Goal: Task Accomplishment & Management: Manage account settings

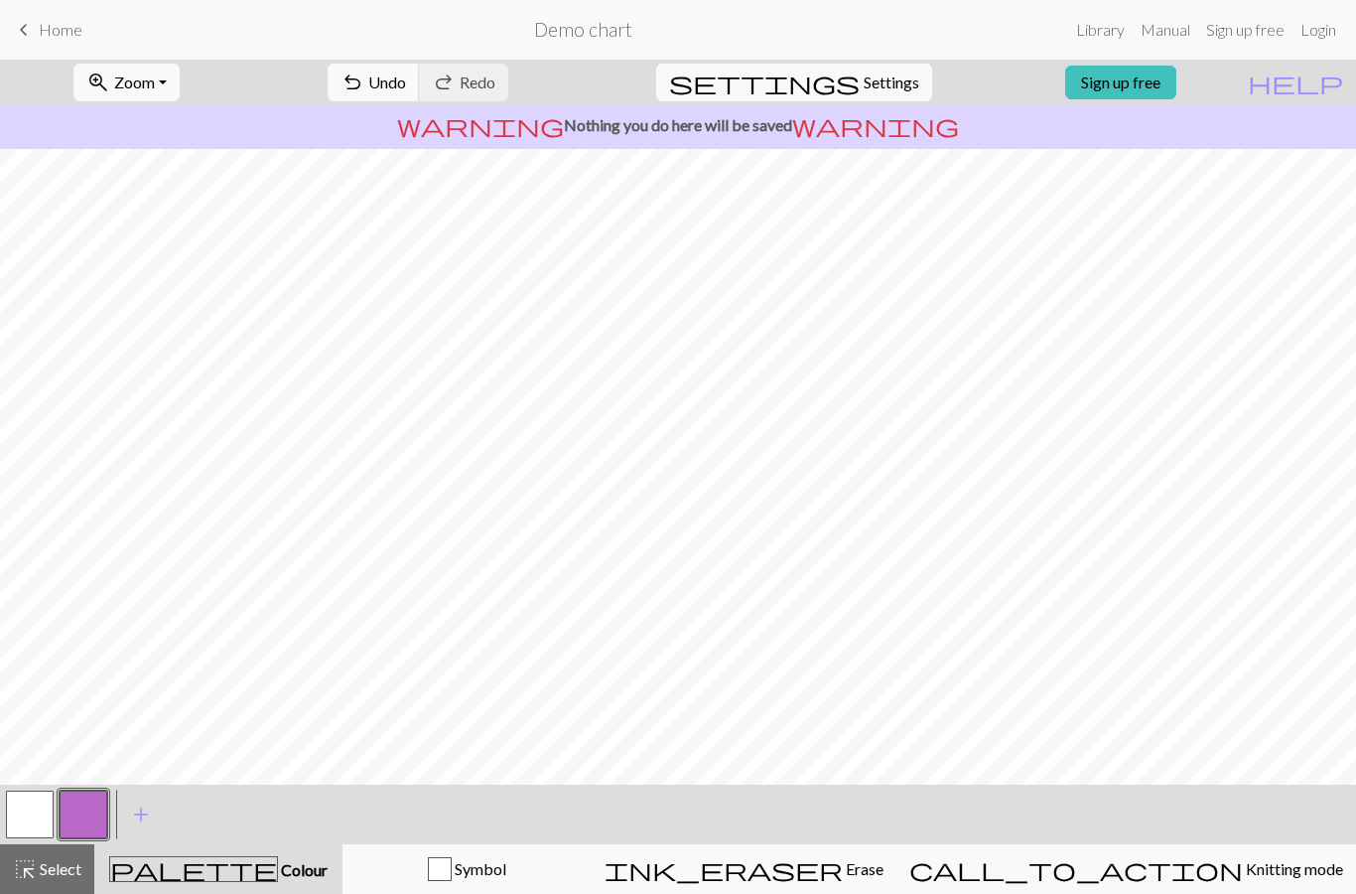
click at [864, 78] on span "Settings" at bounding box center [892, 83] width 56 height 24
select select "aran"
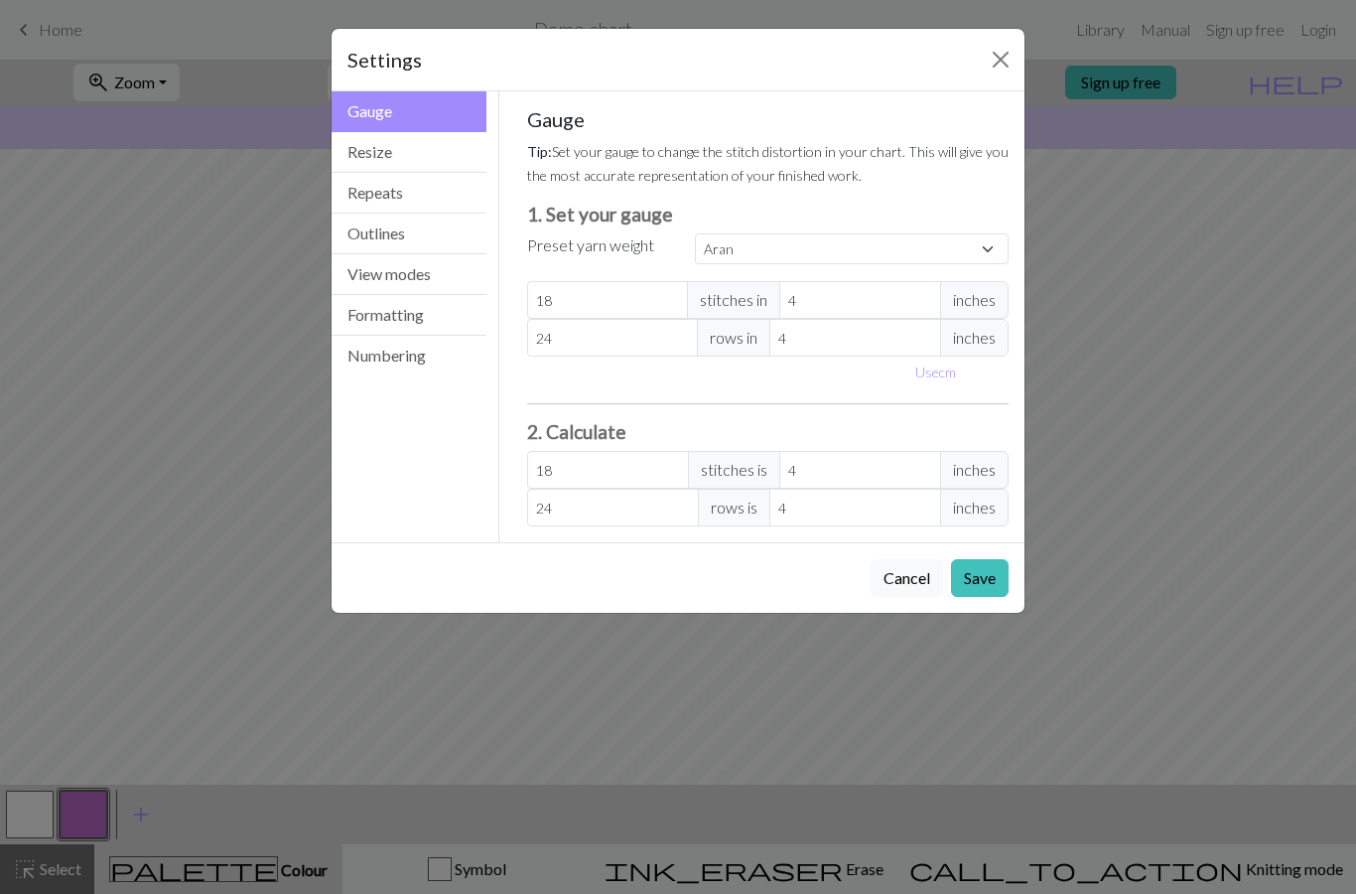
click at [453, 145] on button "Resize" at bounding box center [409, 152] width 155 height 41
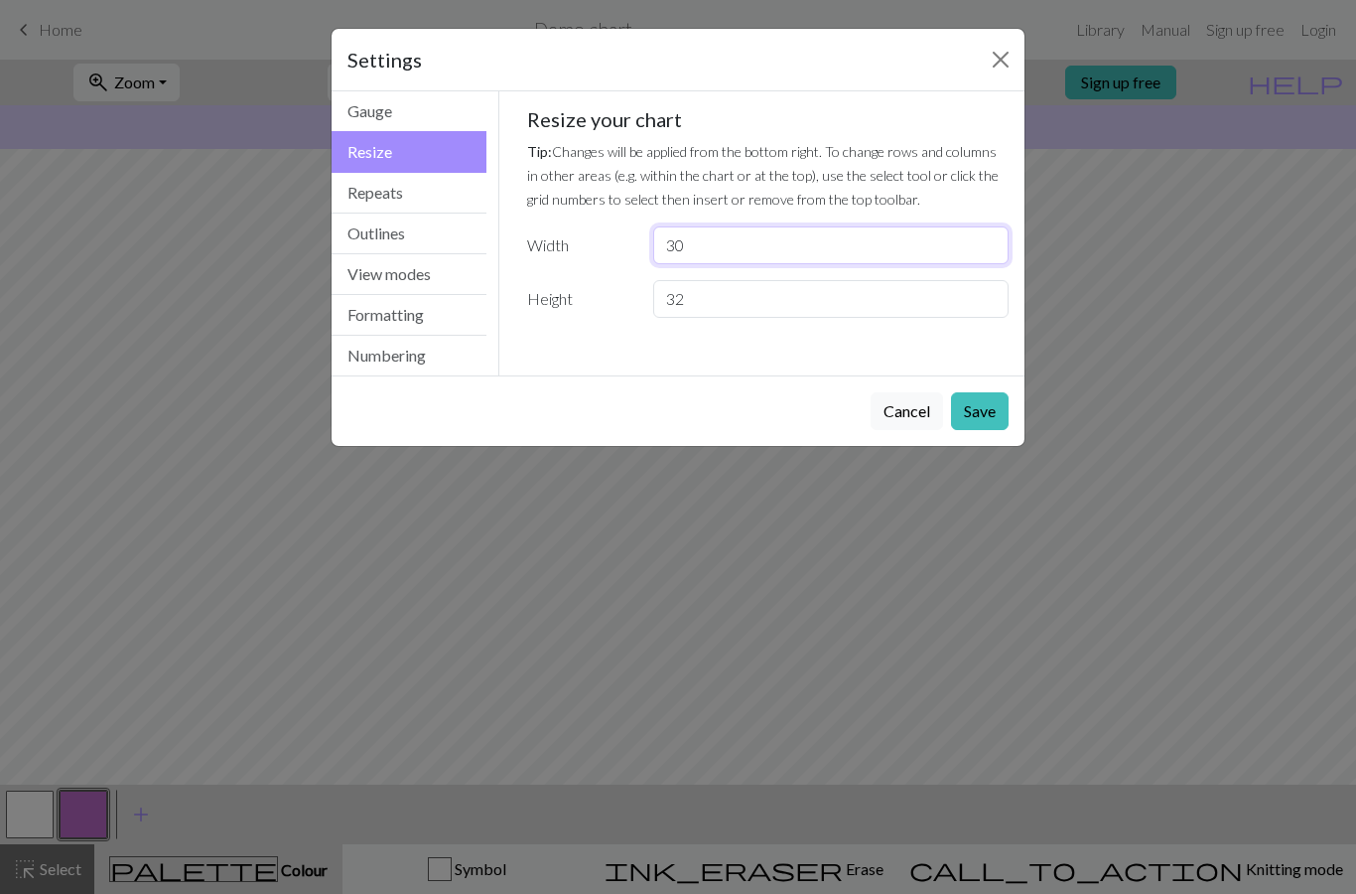
click at [712, 246] on input "30" at bounding box center [831, 245] width 356 height 38
type input "3"
type input "9"
click at [787, 303] on input "32" at bounding box center [831, 299] width 356 height 38
type input "3"
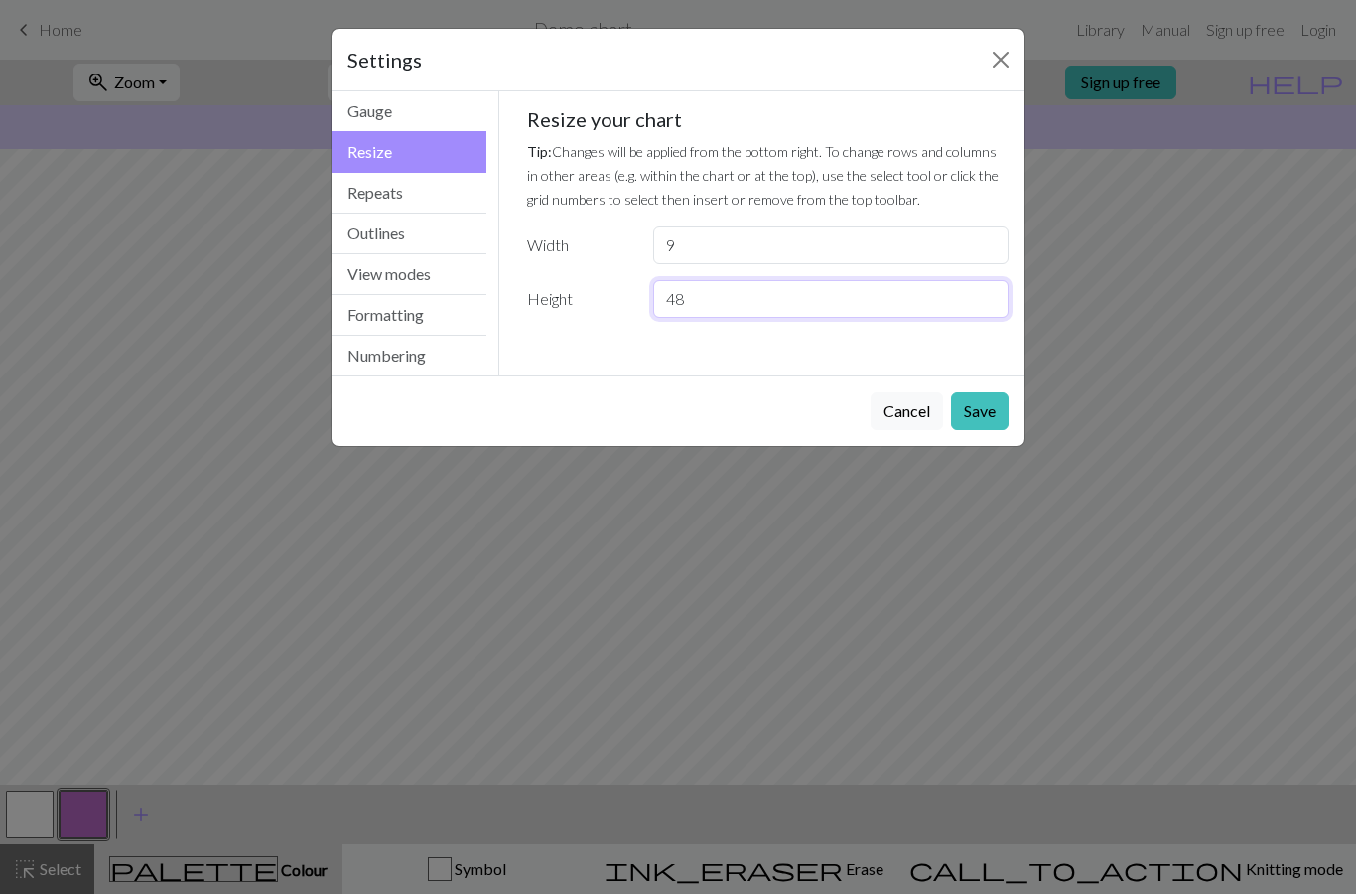
type input "48"
click at [983, 404] on button "Save" at bounding box center [980, 411] width 58 height 38
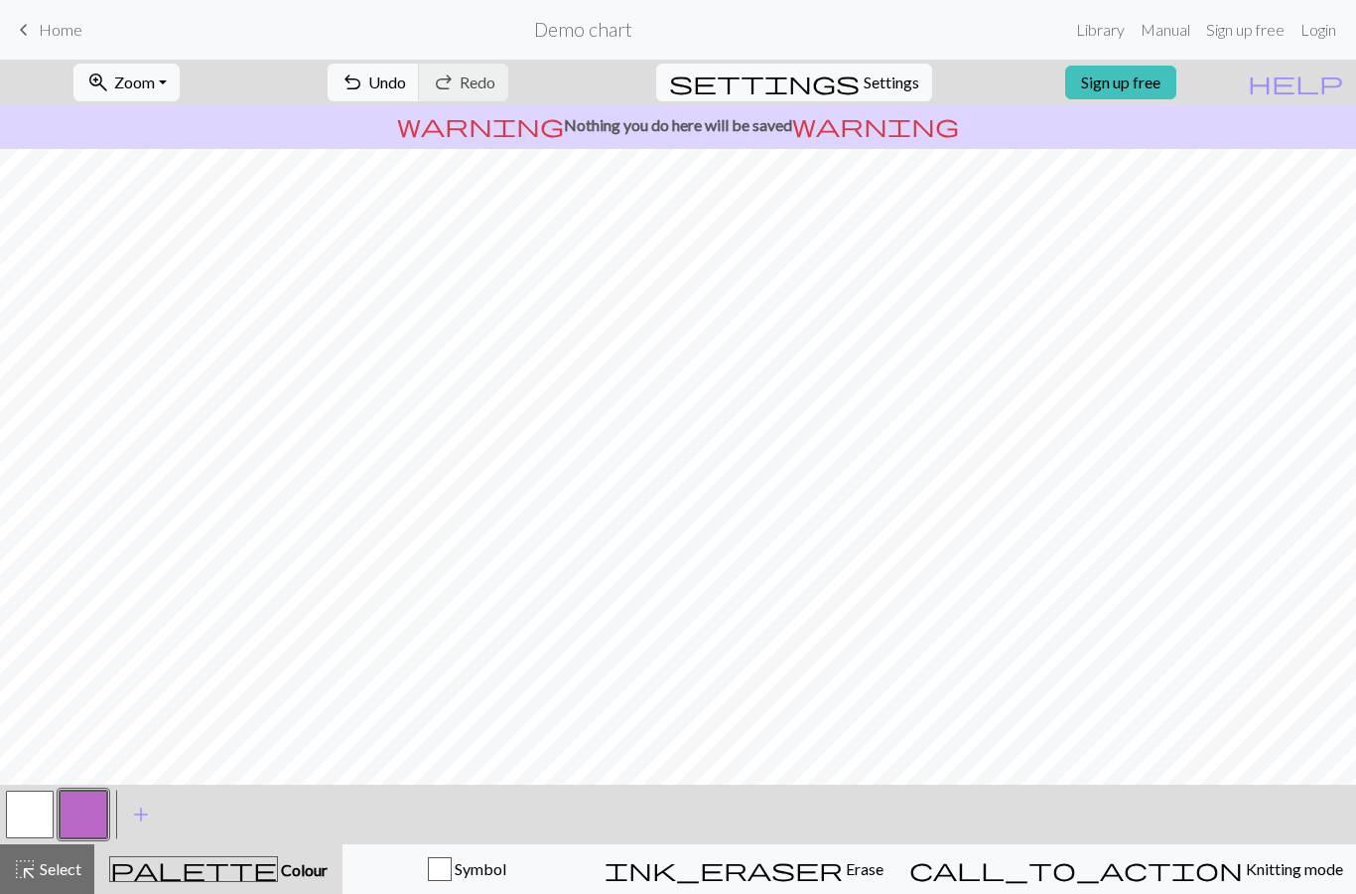
click at [49, 807] on button "button" at bounding box center [30, 814] width 48 height 48
click at [30, 816] on button "button" at bounding box center [30, 814] width 48 height 48
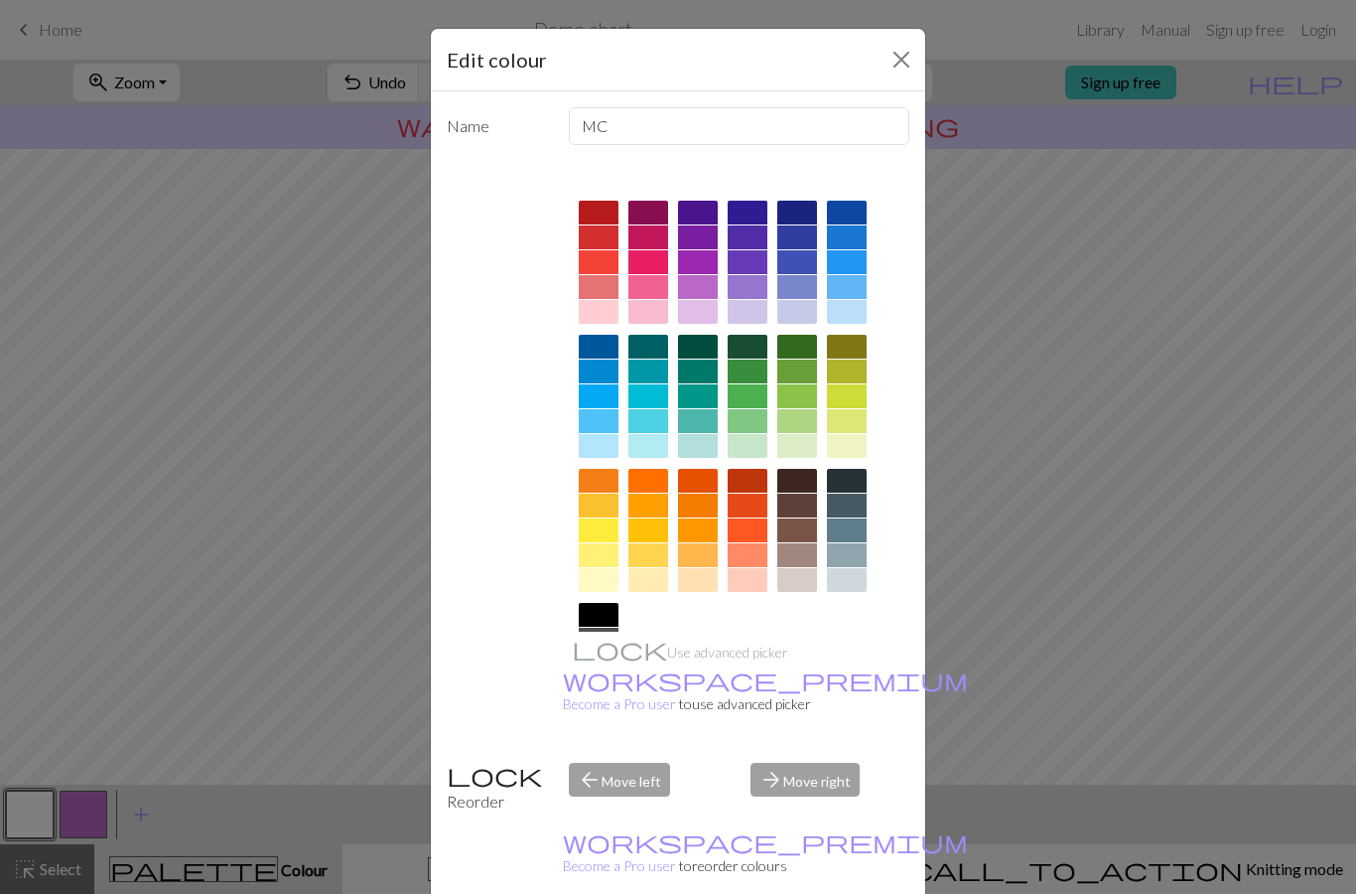
click at [702, 237] on div at bounding box center [698, 237] width 40 height 24
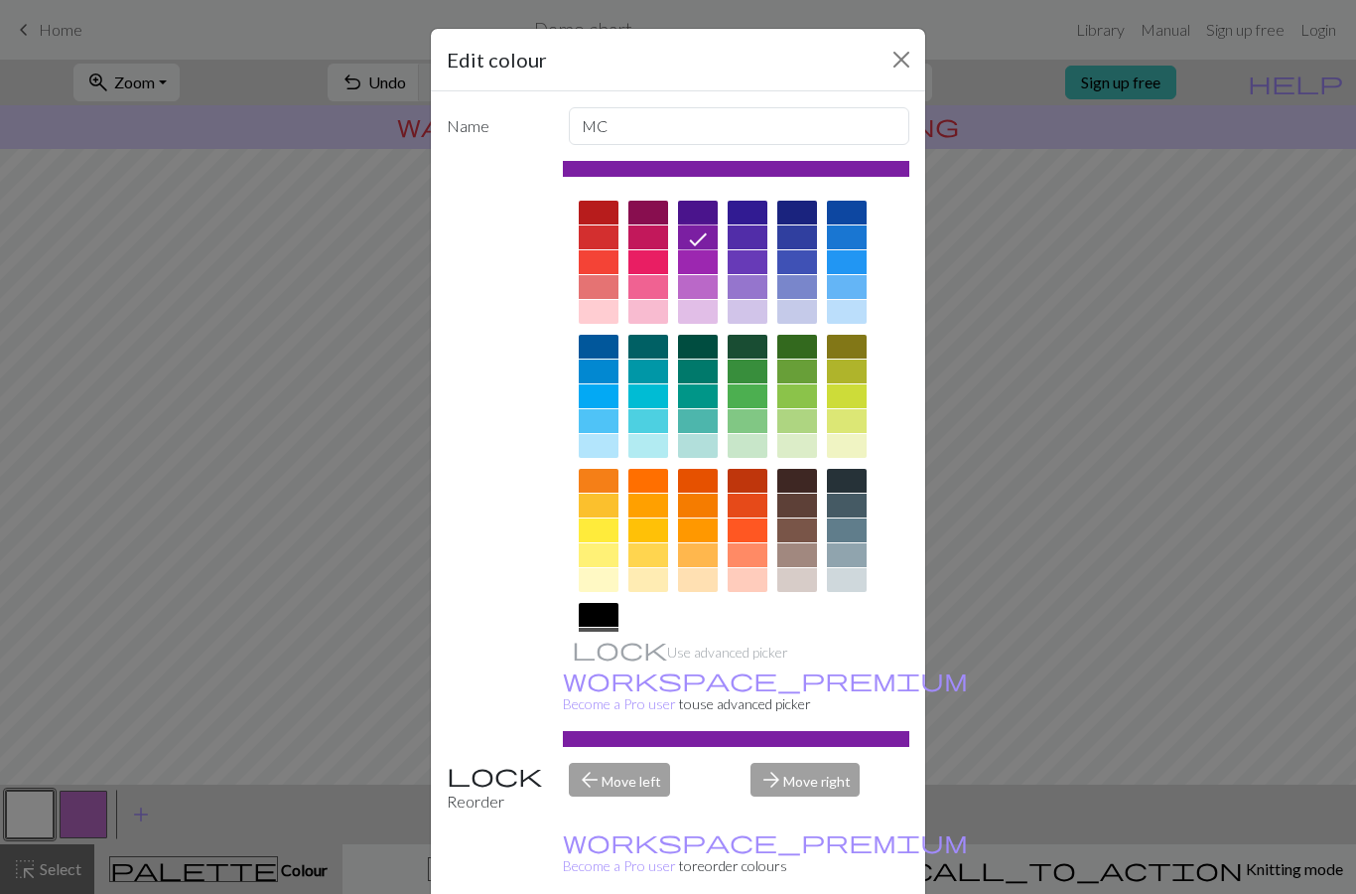
click at [979, 647] on div "Edit colour Name MC Use advanced picker workspace_premium Become a Pro user to …" at bounding box center [678, 447] width 1356 height 894
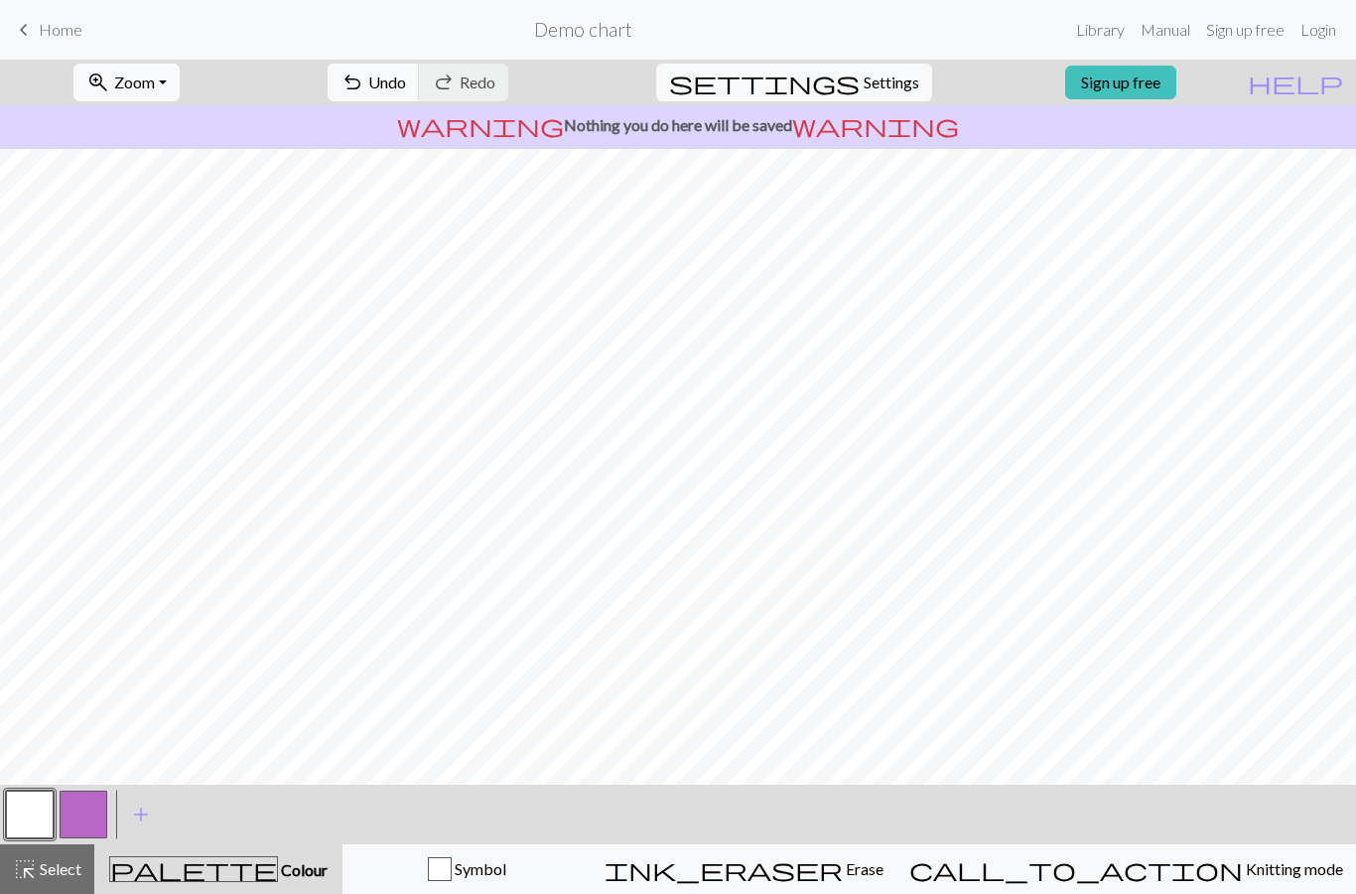
click at [81, 806] on button "button" at bounding box center [84, 814] width 48 height 48
click at [89, 811] on button "button" at bounding box center [84, 814] width 48 height 48
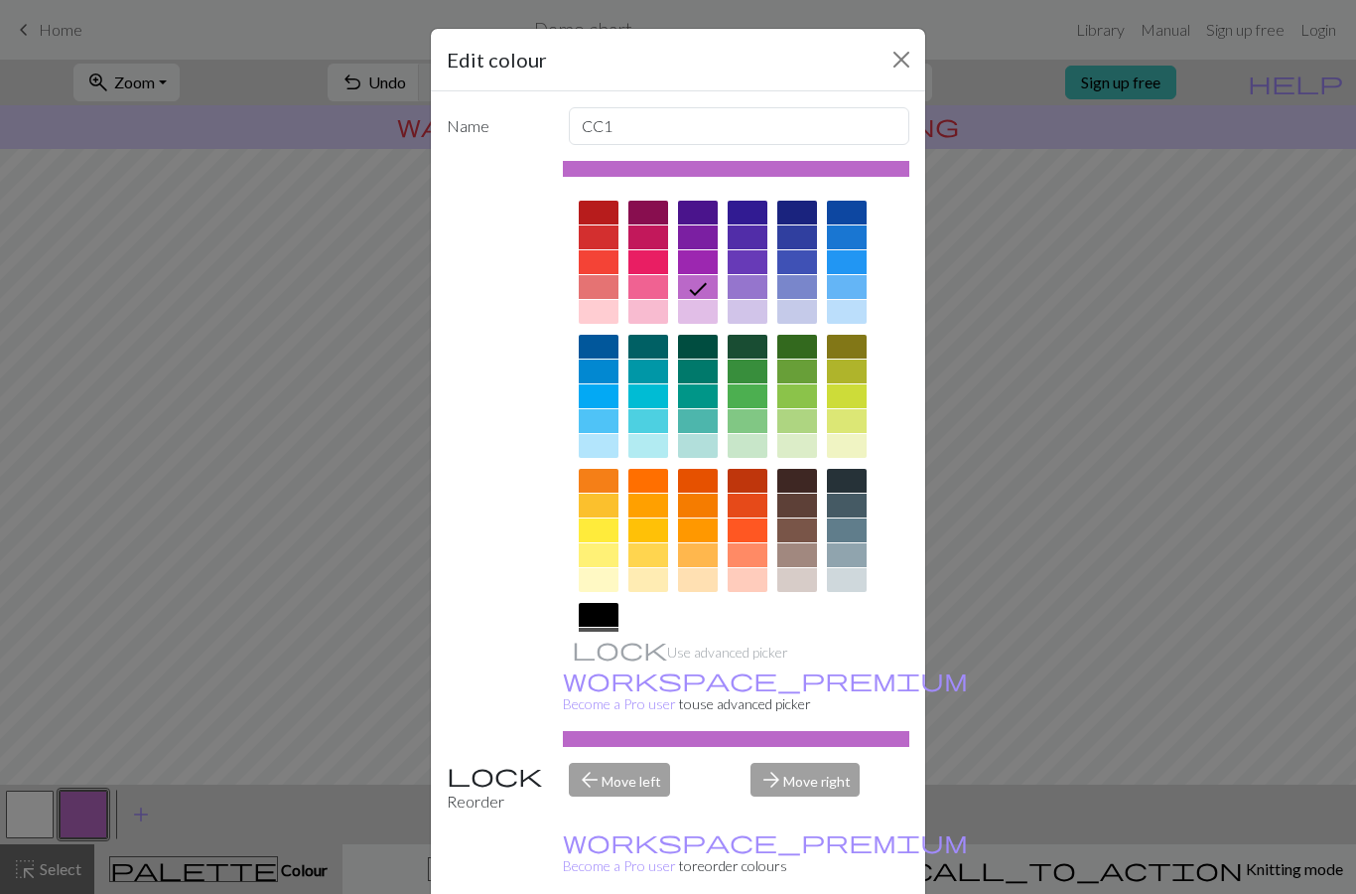
click at [644, 237] on div at bounding box center [649, 237] width 40 height 24
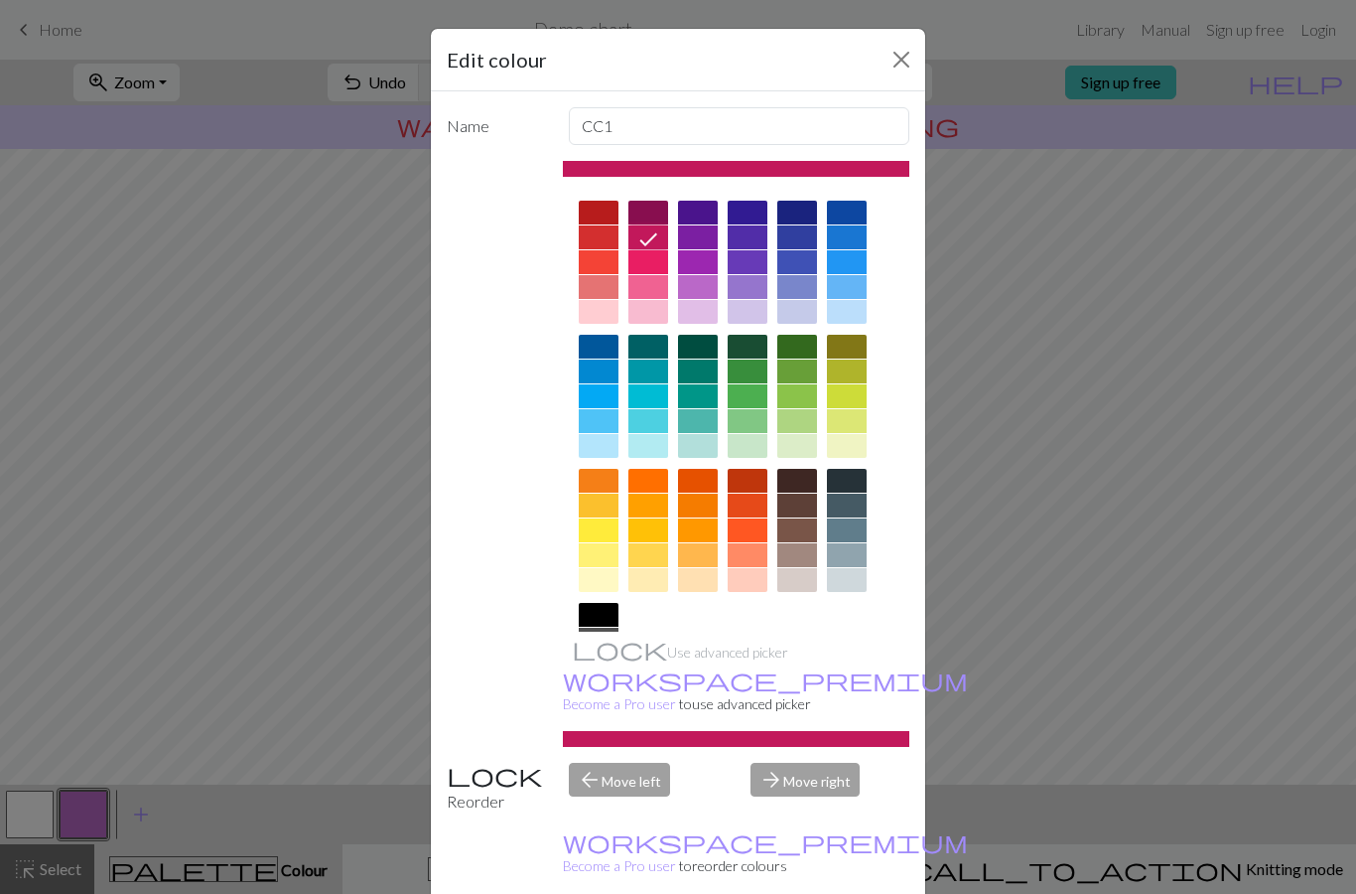
click at [984, 313] on div "Edit colour Name CC1 Use advanced picker workspace_premium Become a Pro user to…" at bounding box center [678, 447] width 1356 height 894
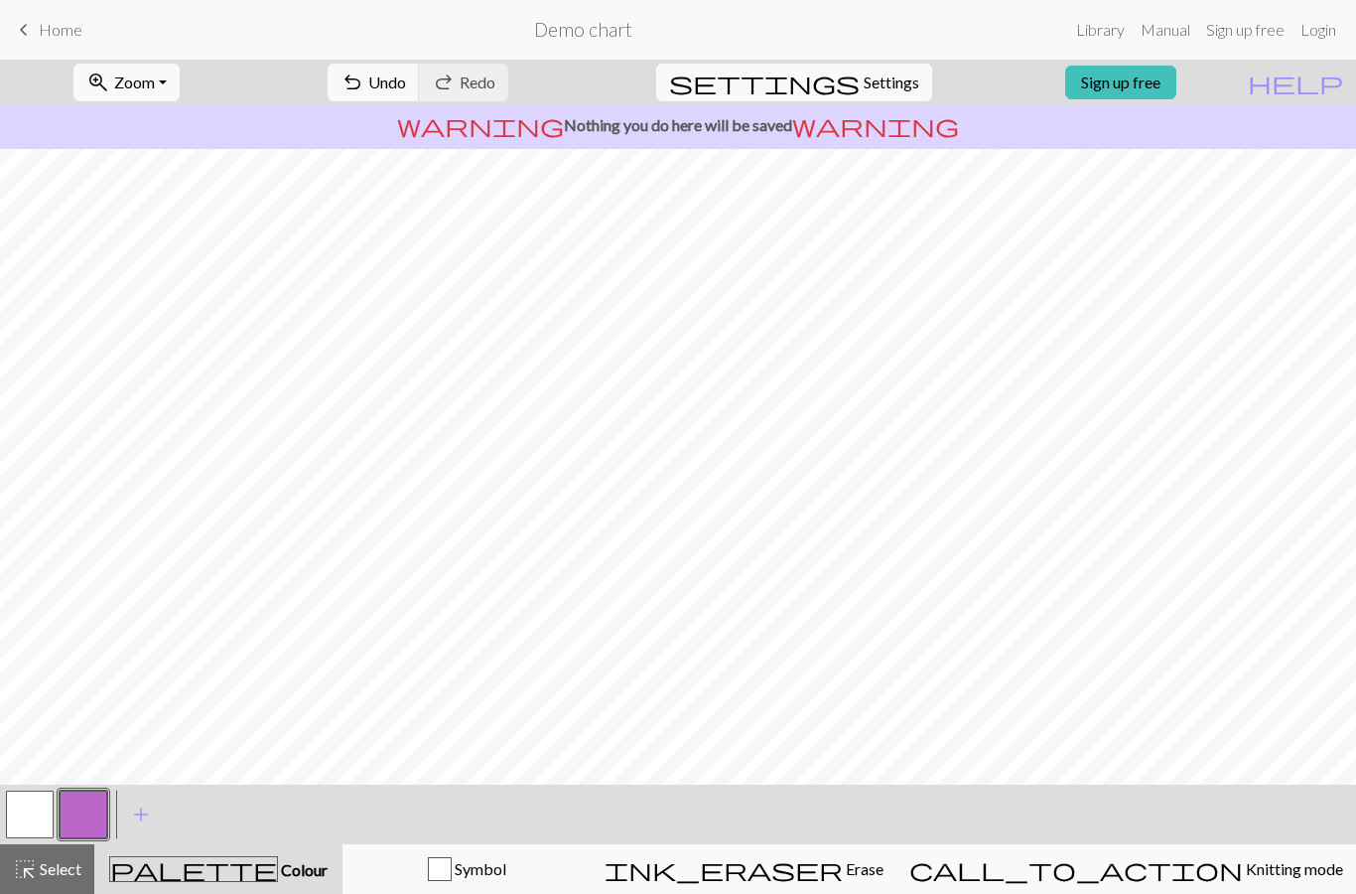
click at [843, 864] on span "ink_eraser" at bounding box center [724, 869] width 238 height 28
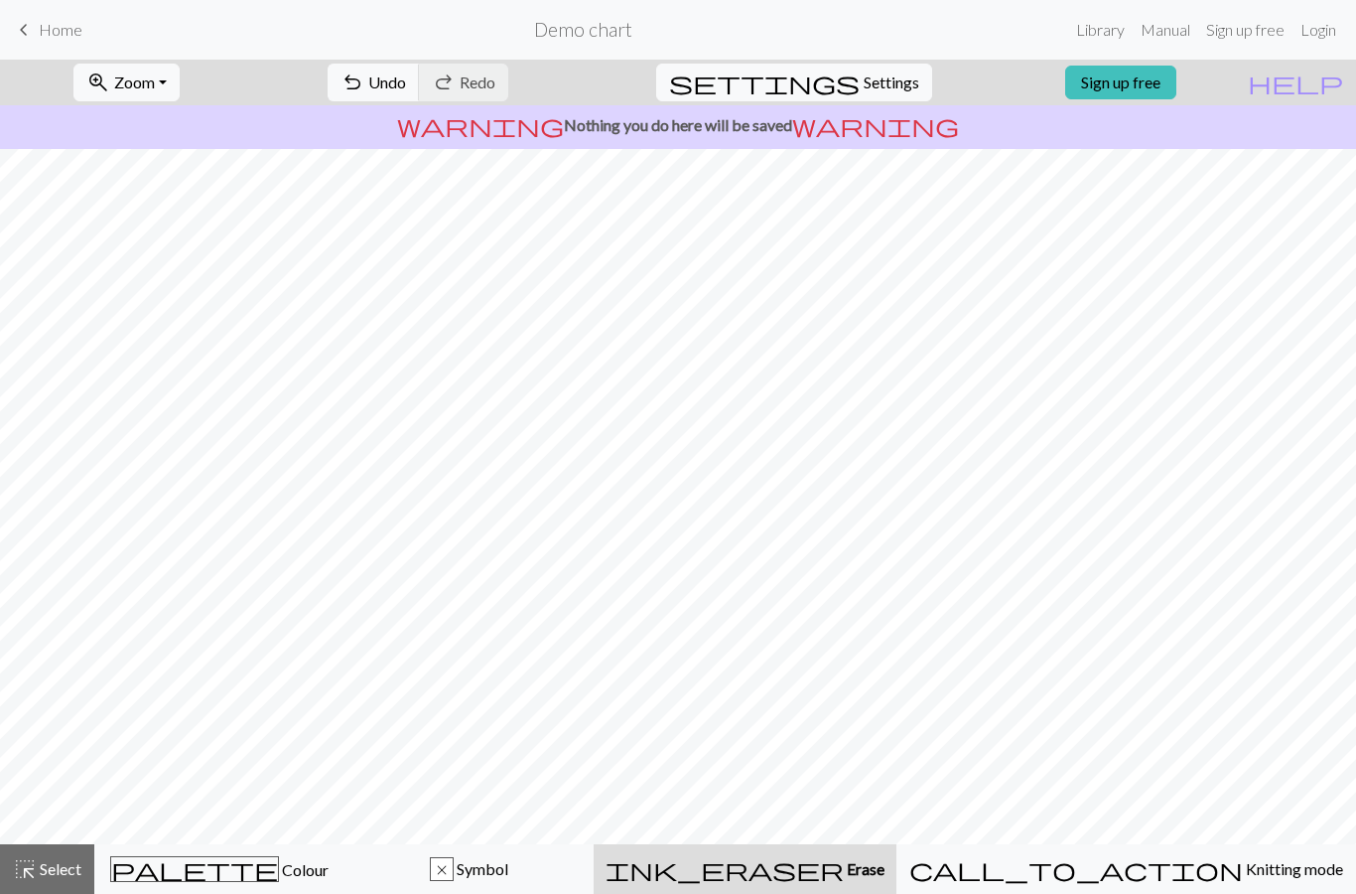
click at [420, 86] on button "undo Undo Undo" at bounding box center [374, 83] width 92 height 38
click at [279, 874] on span "Colour" at bounding box center [304, 869] width 50 height 19
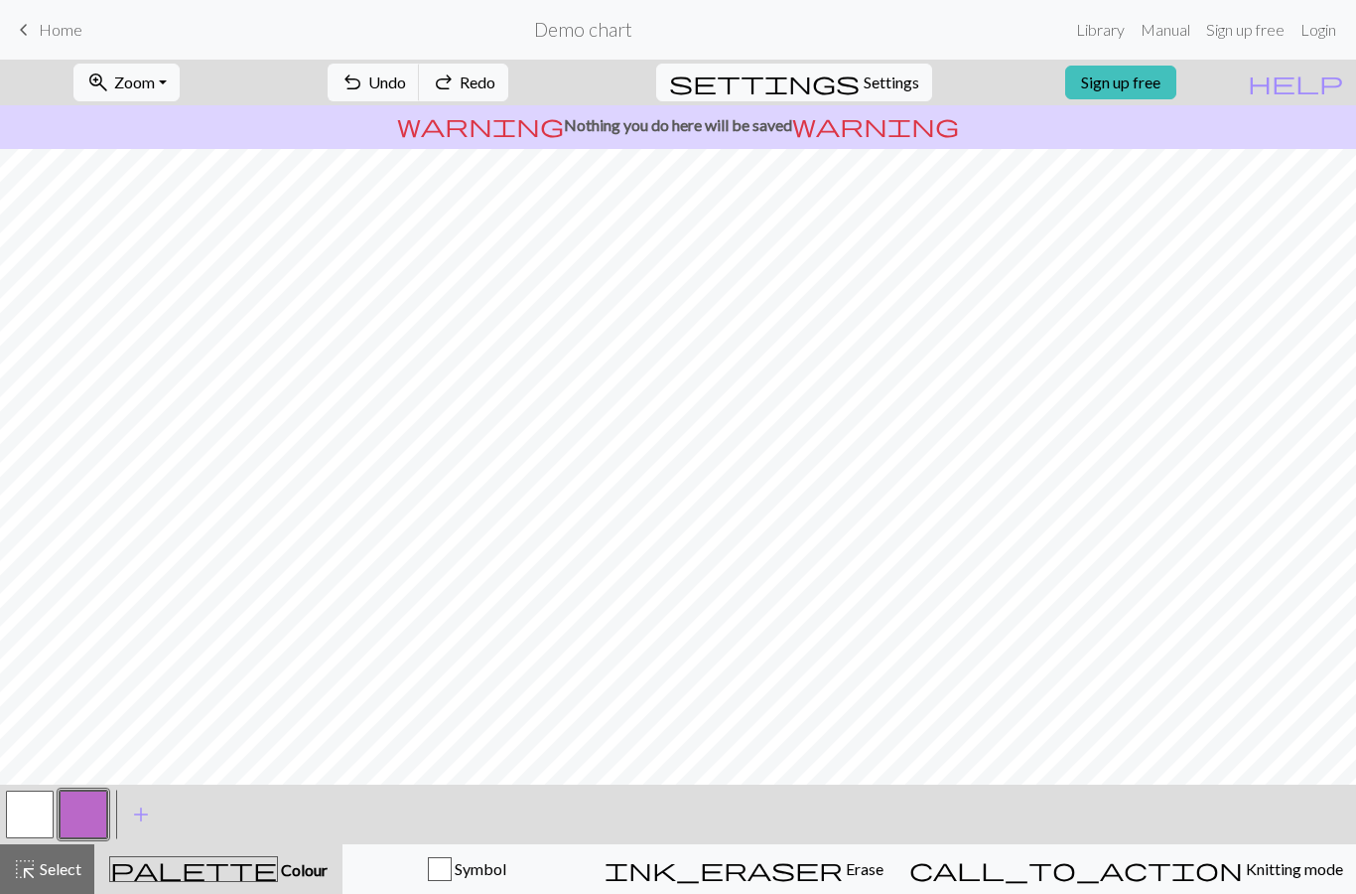
click at [24, 810] on button "button" at bounding box center [30, 814] width 48 height 48
click at [101, 796] on button "button" at bounding box center [84, 814] width 48 height 48
click at [26, 815] on button "button" at bounding box center [30, 814] width 48 height 48
click at [87, 818] on button "button" at bounding box center [84, 814] width 48 height 48
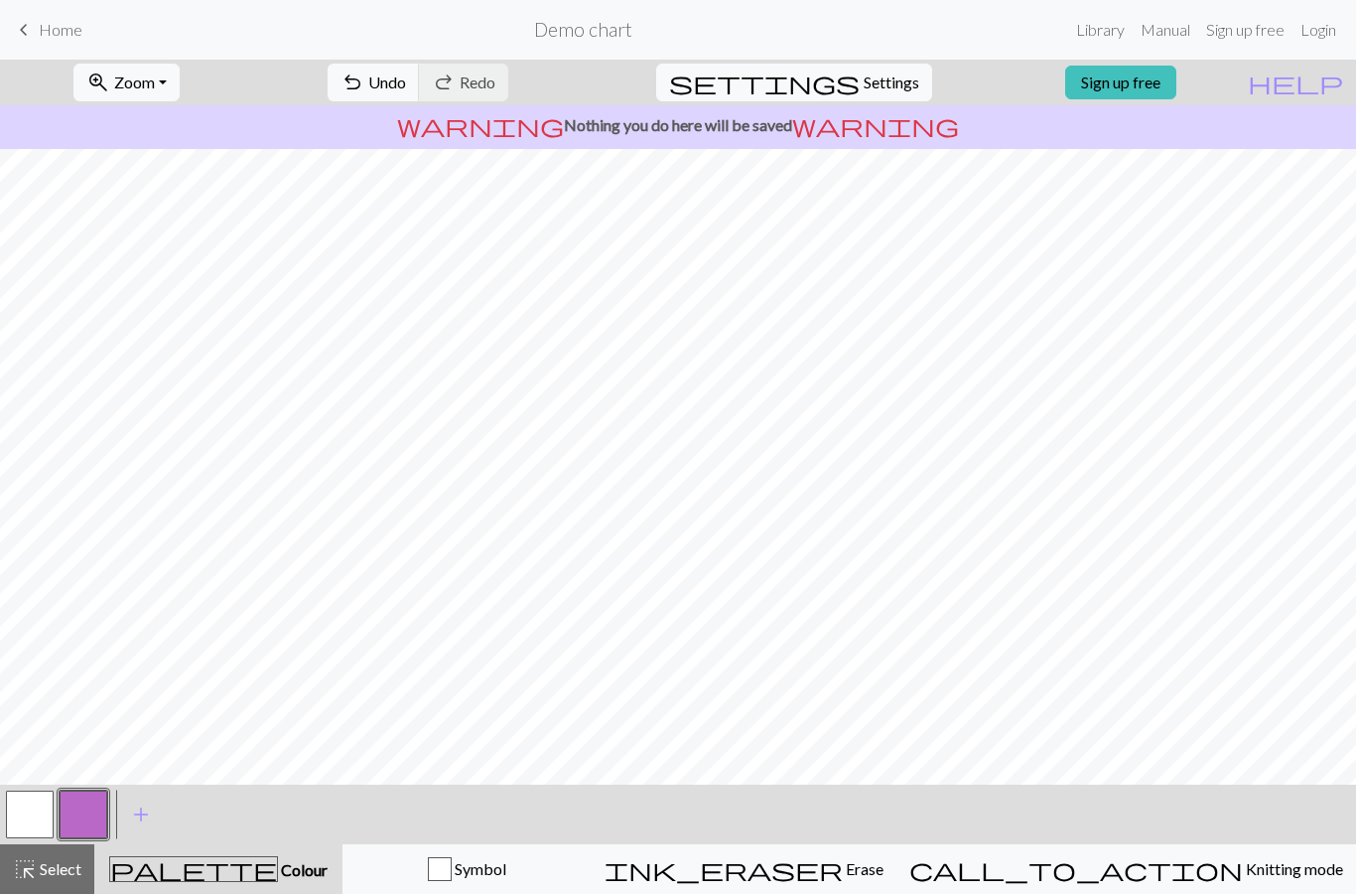
click at [47, 810] on button "button" at bounding box center [30, 814] width 48 height 48
click at [95, 808] on button "button" at bounding box center [84, 814] width 48 height 48
click at [43, 814] on button "button" at bounding box center [30, 814] width 48 height 48
click at [91, 820] on button "button" at bounding box center [84, 814] width 48 height 48
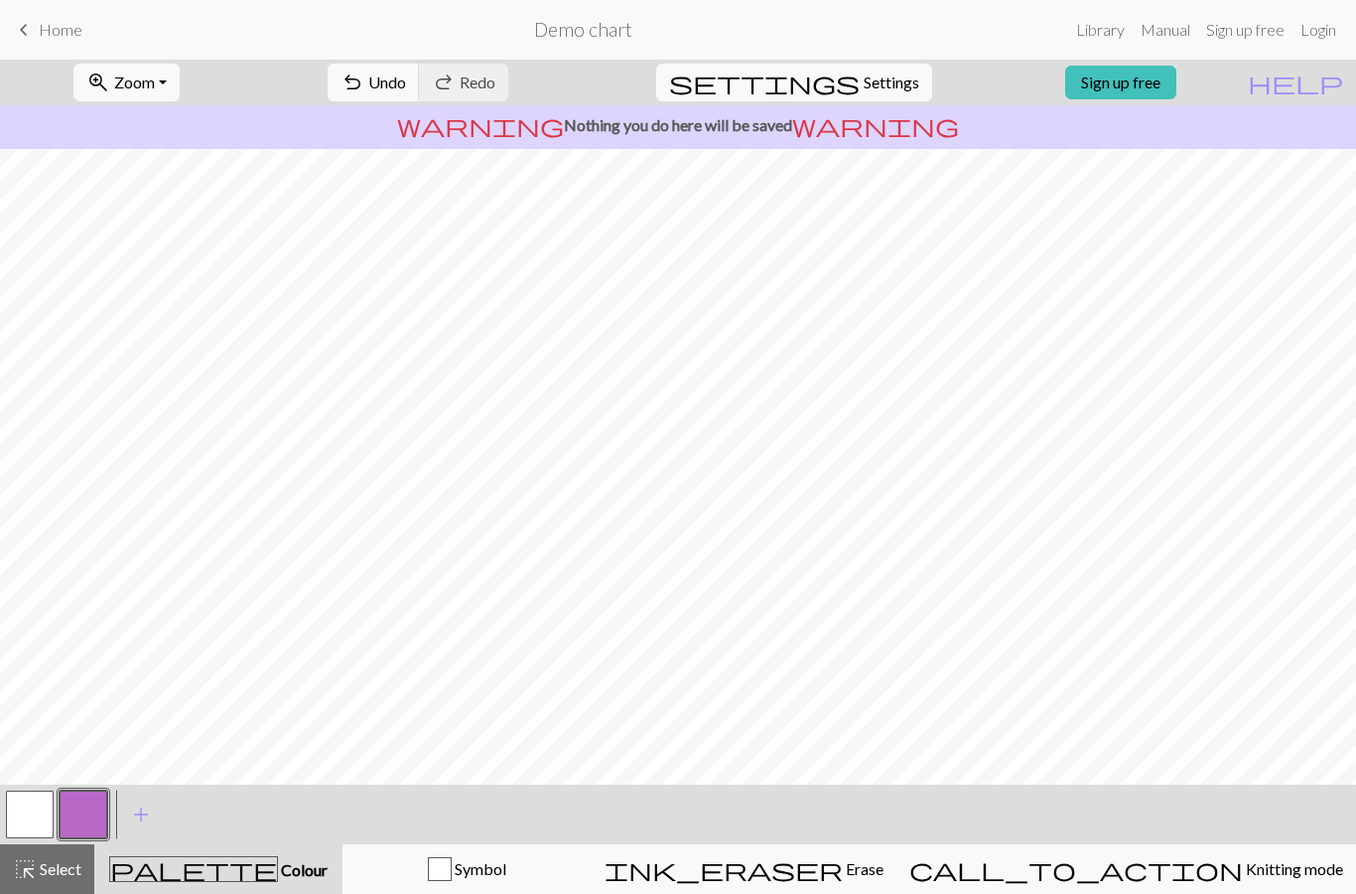
click at [35, 812] on button "button" at bounding box center [30, 814] width 48 height 48
click at [93, 816] on button "button" at bounding box center [84, 814] width 48 height 48
click at [47, 808] on button "button" at bounding box center [30, 814] width 48 height 48
click at [74, 817] on button "button" at bounding box center [84, 814] width 48 height 48
click at [33, 813] on button "button" at bounding box center [30, 814] width 48 height 48
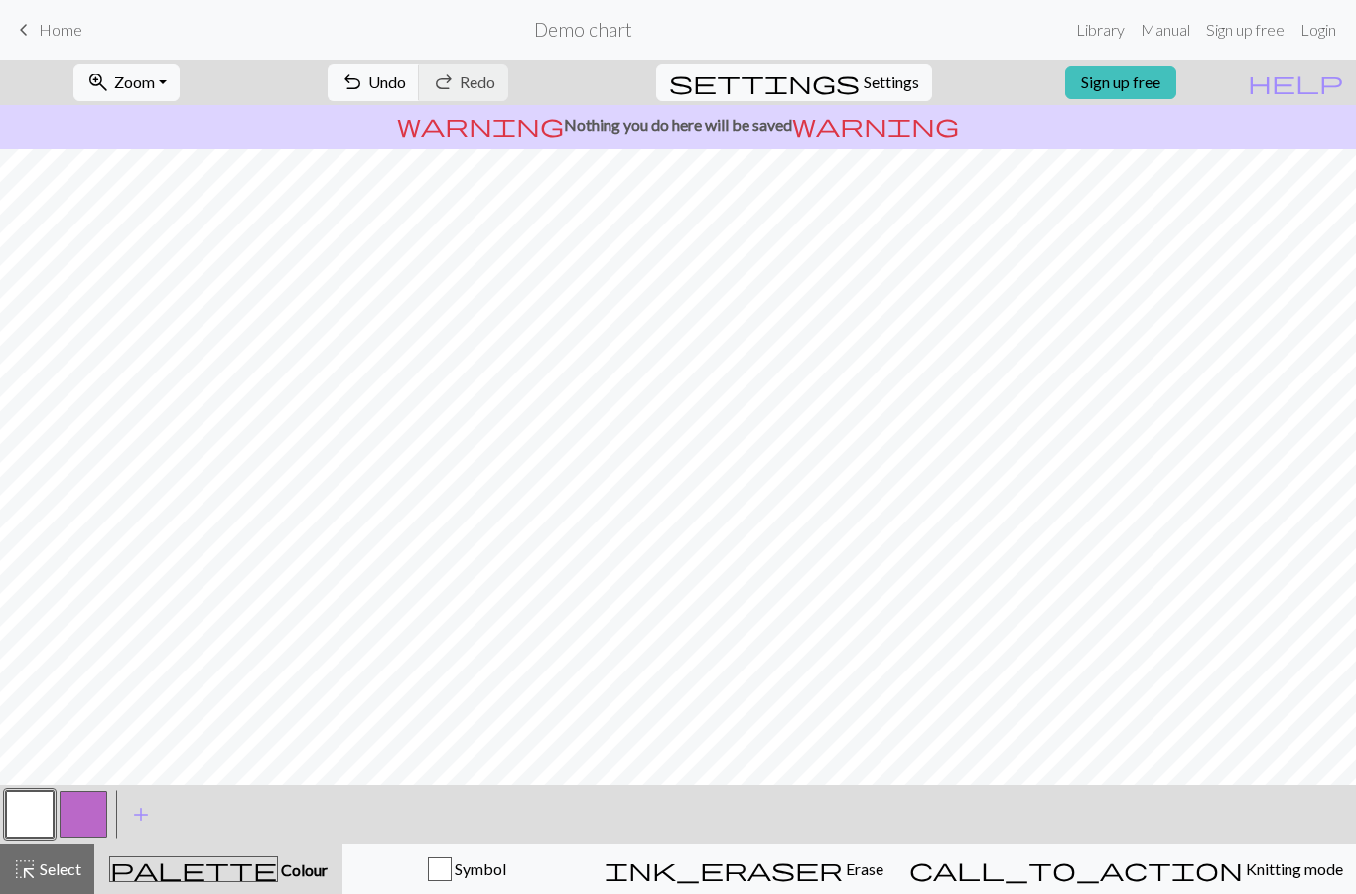
click at [84, 816] on button "button" at bounding box center [84, 814] width 48 height 48
click at [50, 815] on button "button" at bounding box center [30, 814] width 48 height 48
click at [85, 816] on button "button" at bounding box center [84, 814] width 48 height 48
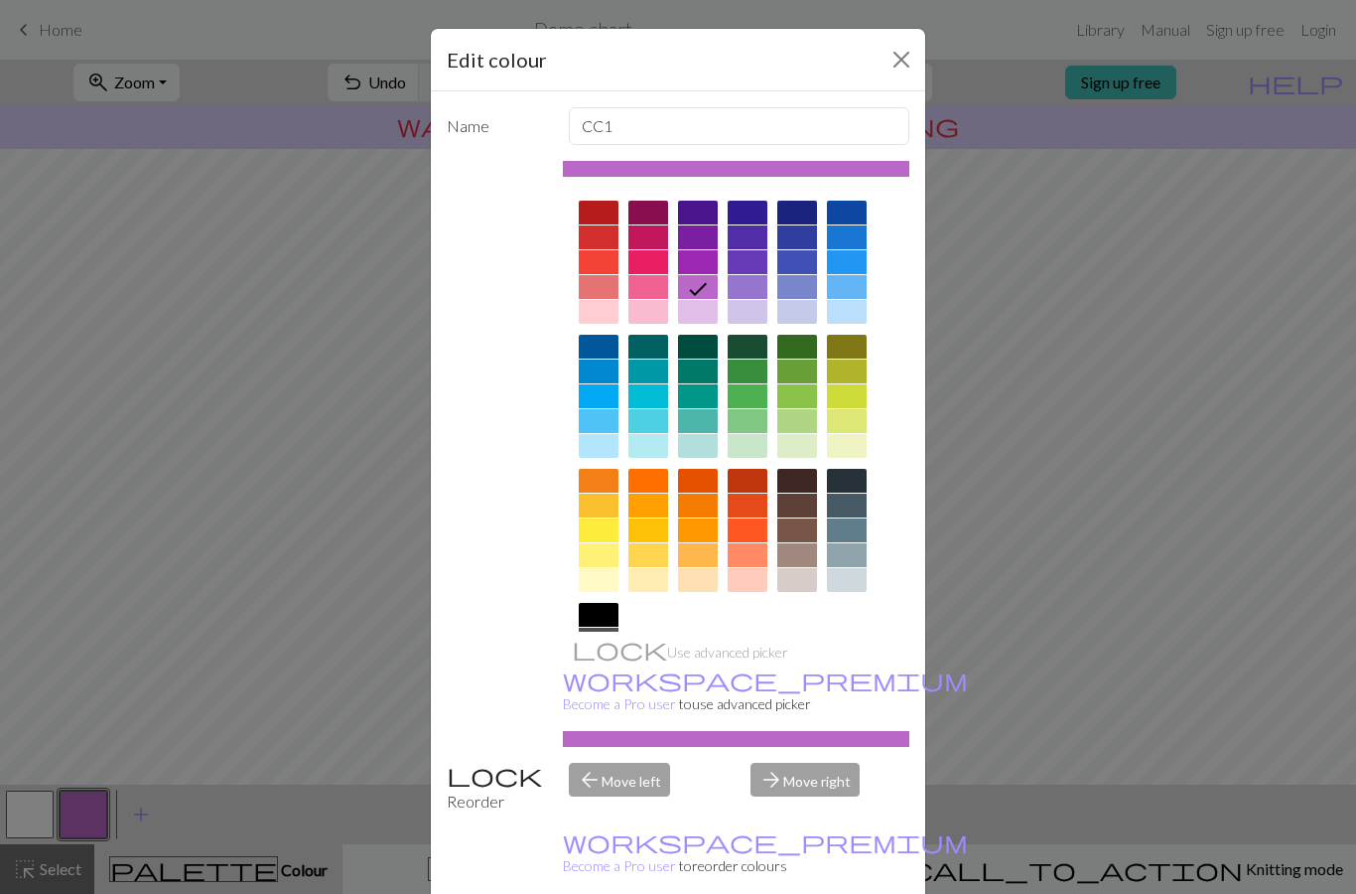
click at [913, 49] on button "Close" at bounding box center [902, 60] width 32 height 32
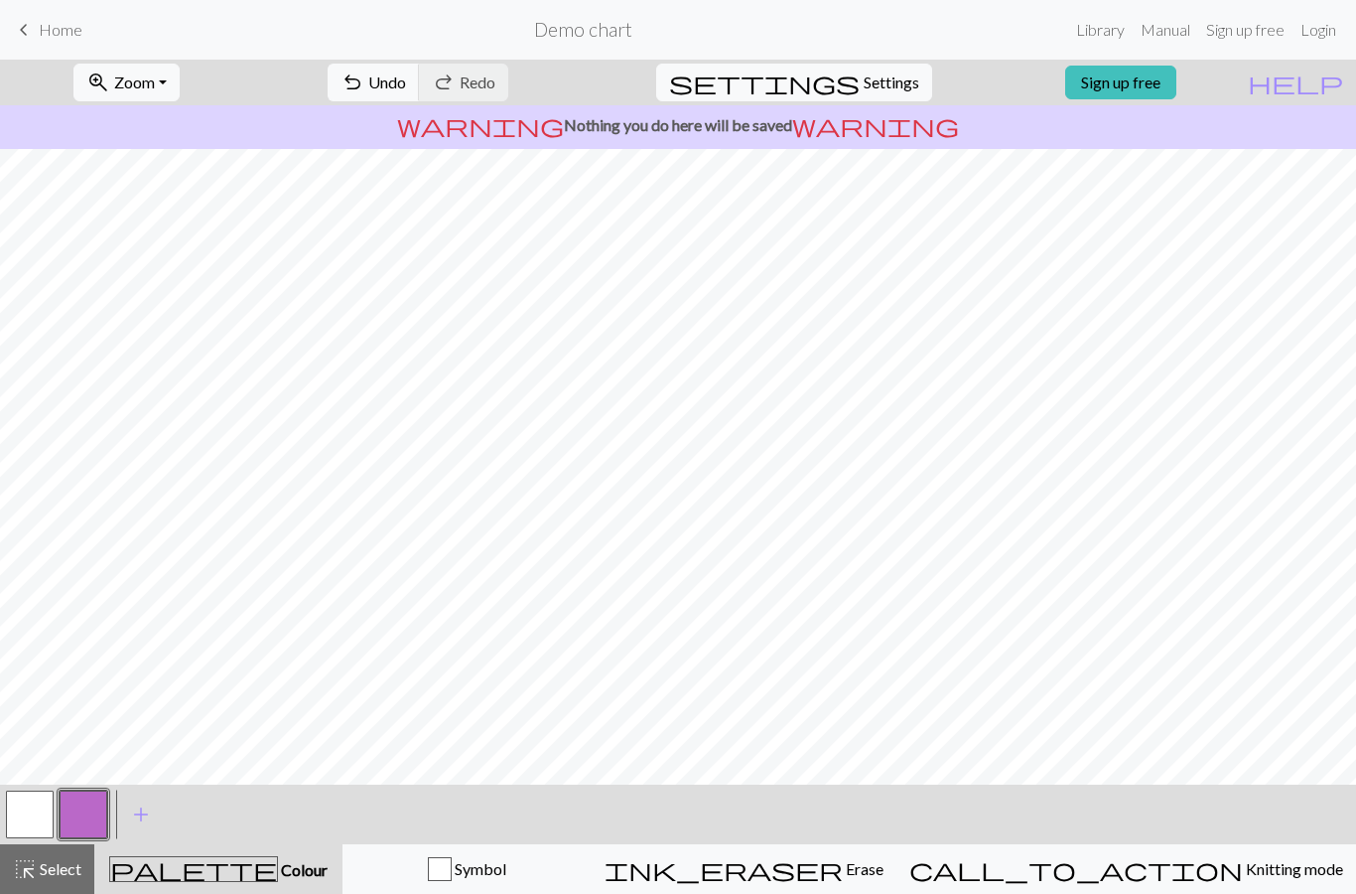
click at [30, 813] on button "button" at bounding box center [30, 814] width 48 height 48
click at [71, 805] on button "button" at bounding box center [84, 814] width 48 height 48
click at [43, 815] on button "button" at bounding box center [30, 814] width 48 height 48
click at [406, 83] on span "Undo" at bounding box center [387, 81] width 38 height 19
click at [508, 96] on button "redo Redo Redo" at bounding box center [463, 83] width 89 height 38
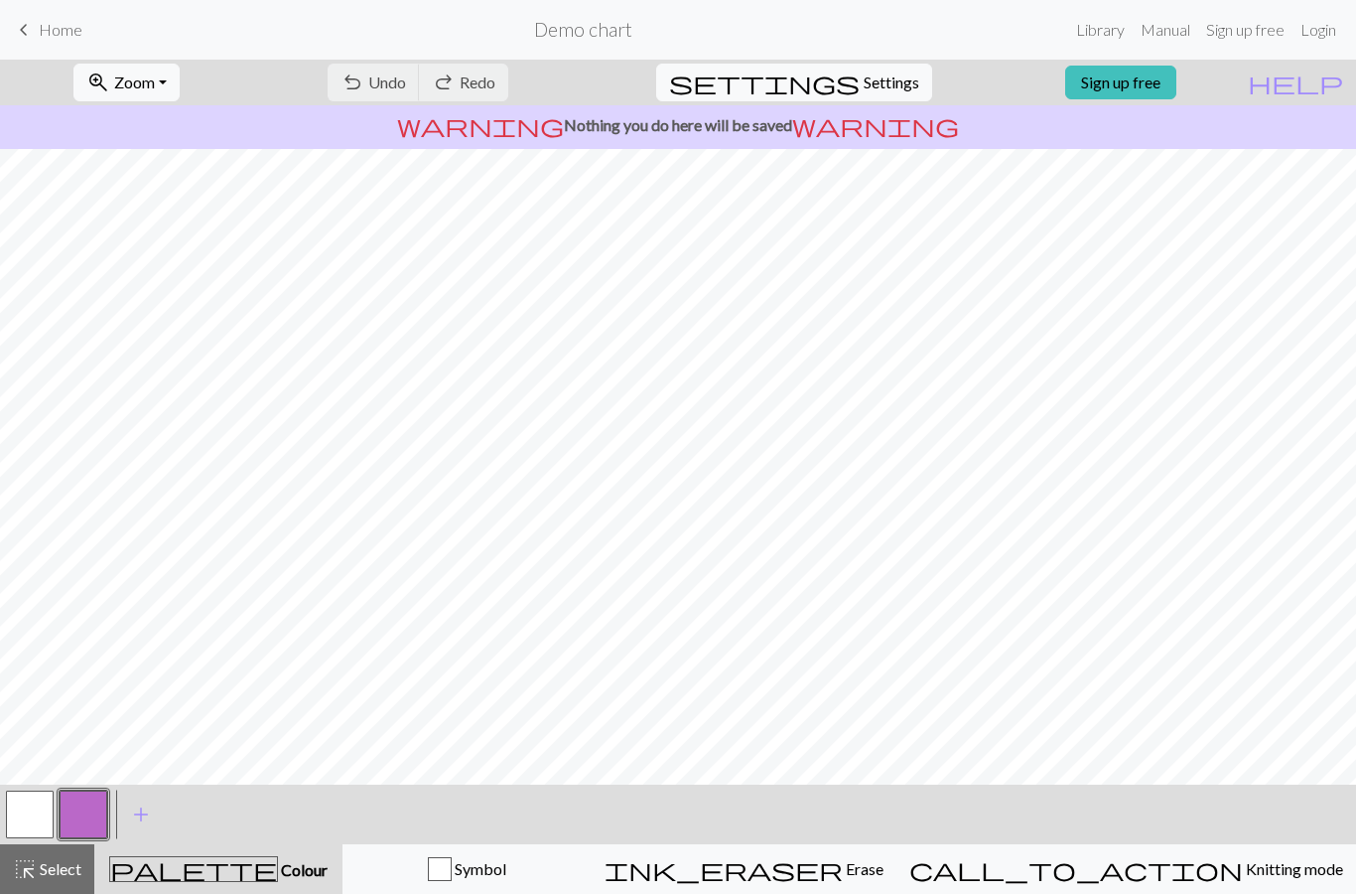
click at [835, 78] on span "settings" at bounding box center [764, 83] width 191 height 28
select select "aran"
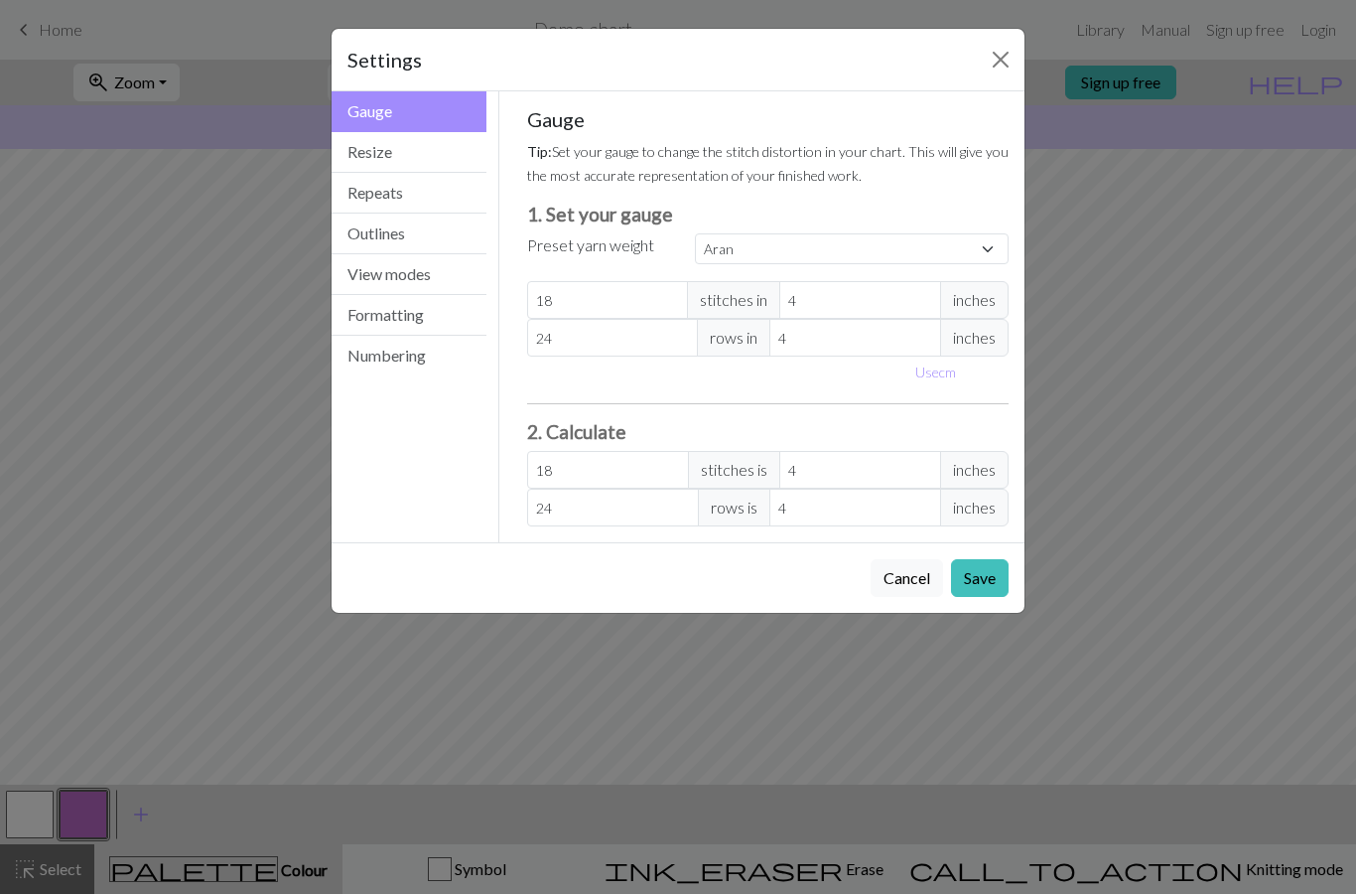
click at [434, 162] on button "Resize" at bounding box center [409, 152] width 155 height 41
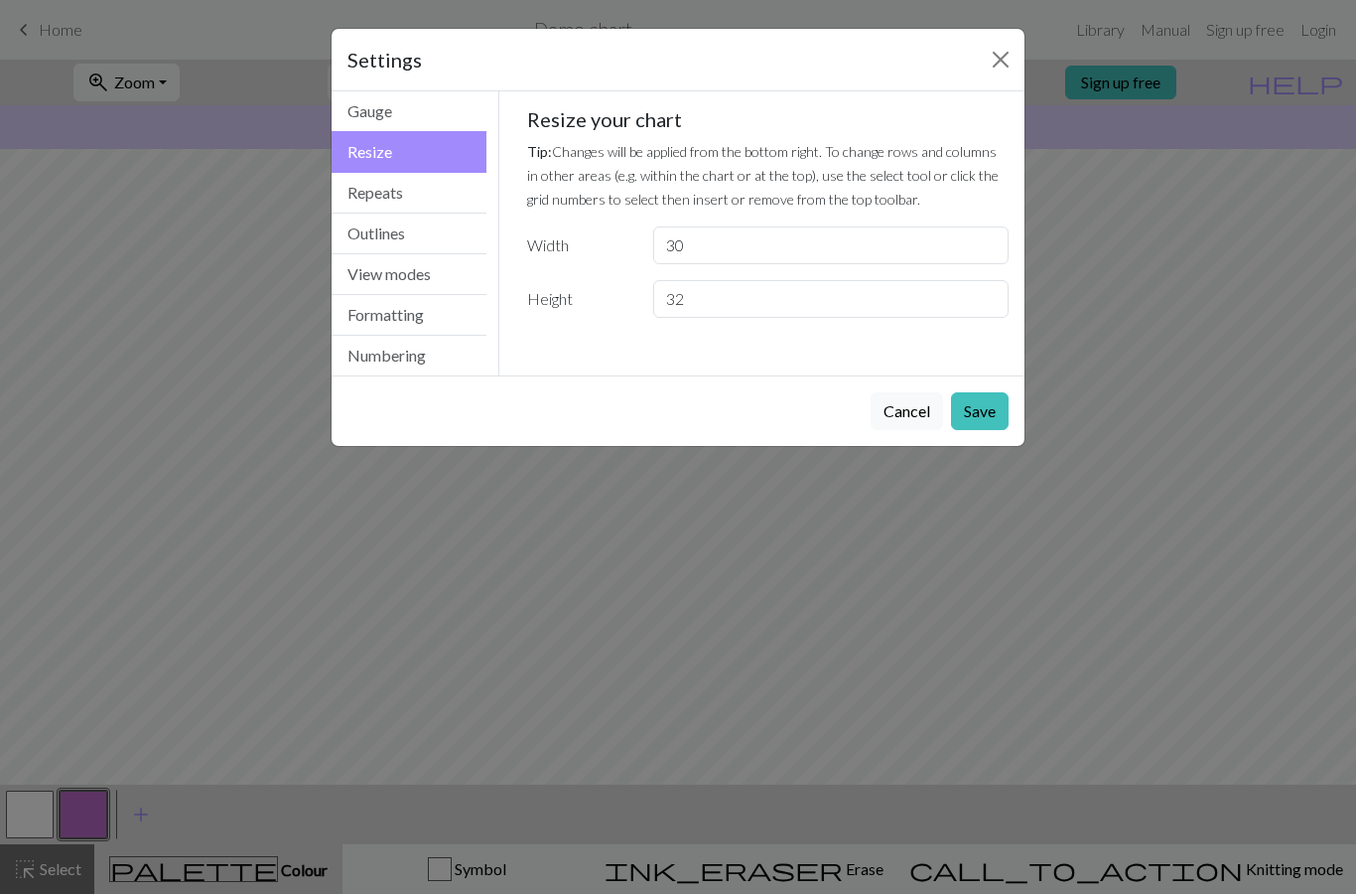
click at [745, 243] on input "30" at bounding box center [831, 245] width 356 height 38
type input "3"
type input "9"
click at [736, 304] on input "32" at bounding box center [831, 299] width 356 height 38
type input "3"
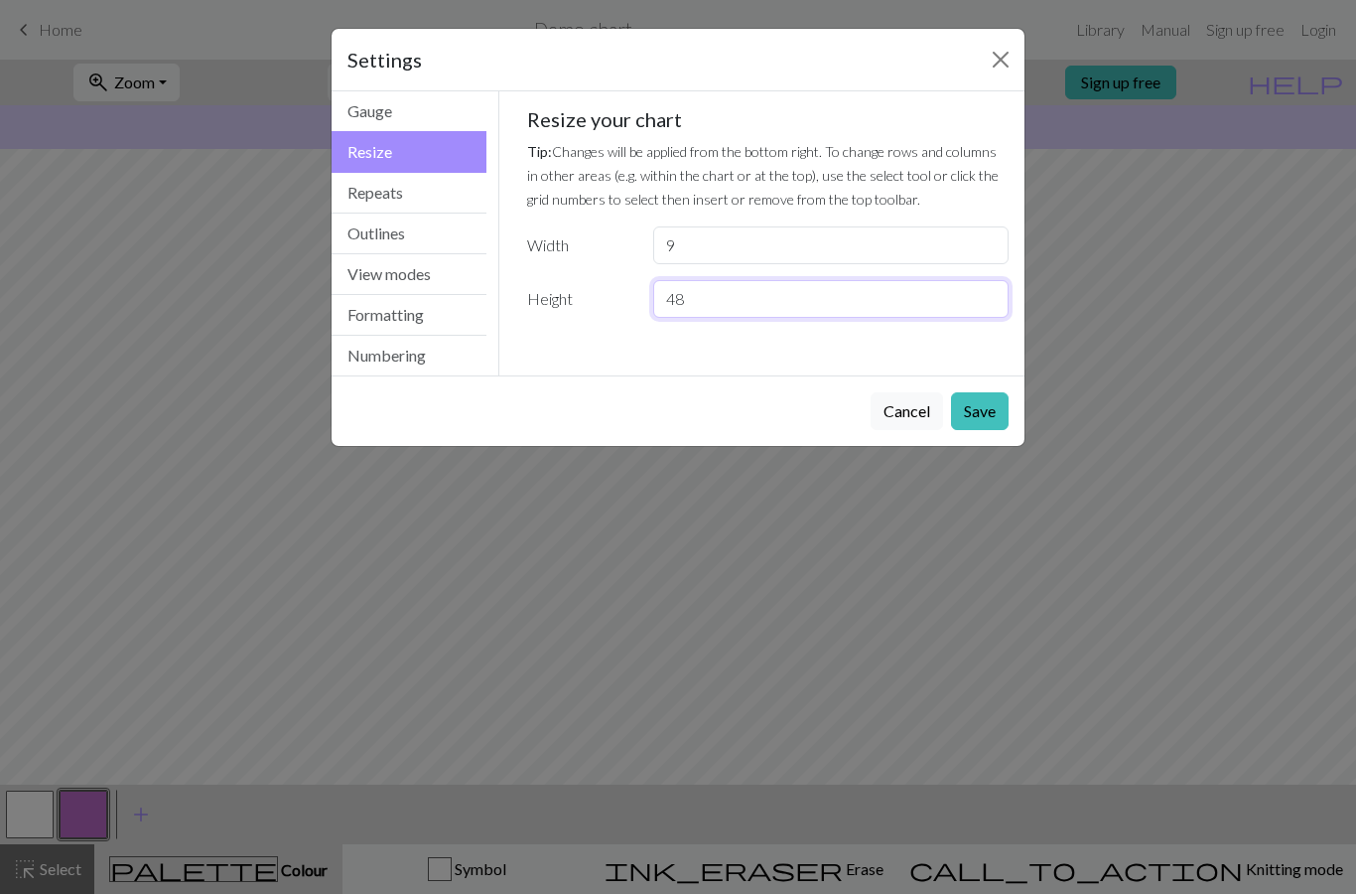
type input "48"
click at [982, 407] on button "Save" at bounding box center [980, 411] width 58 height 38
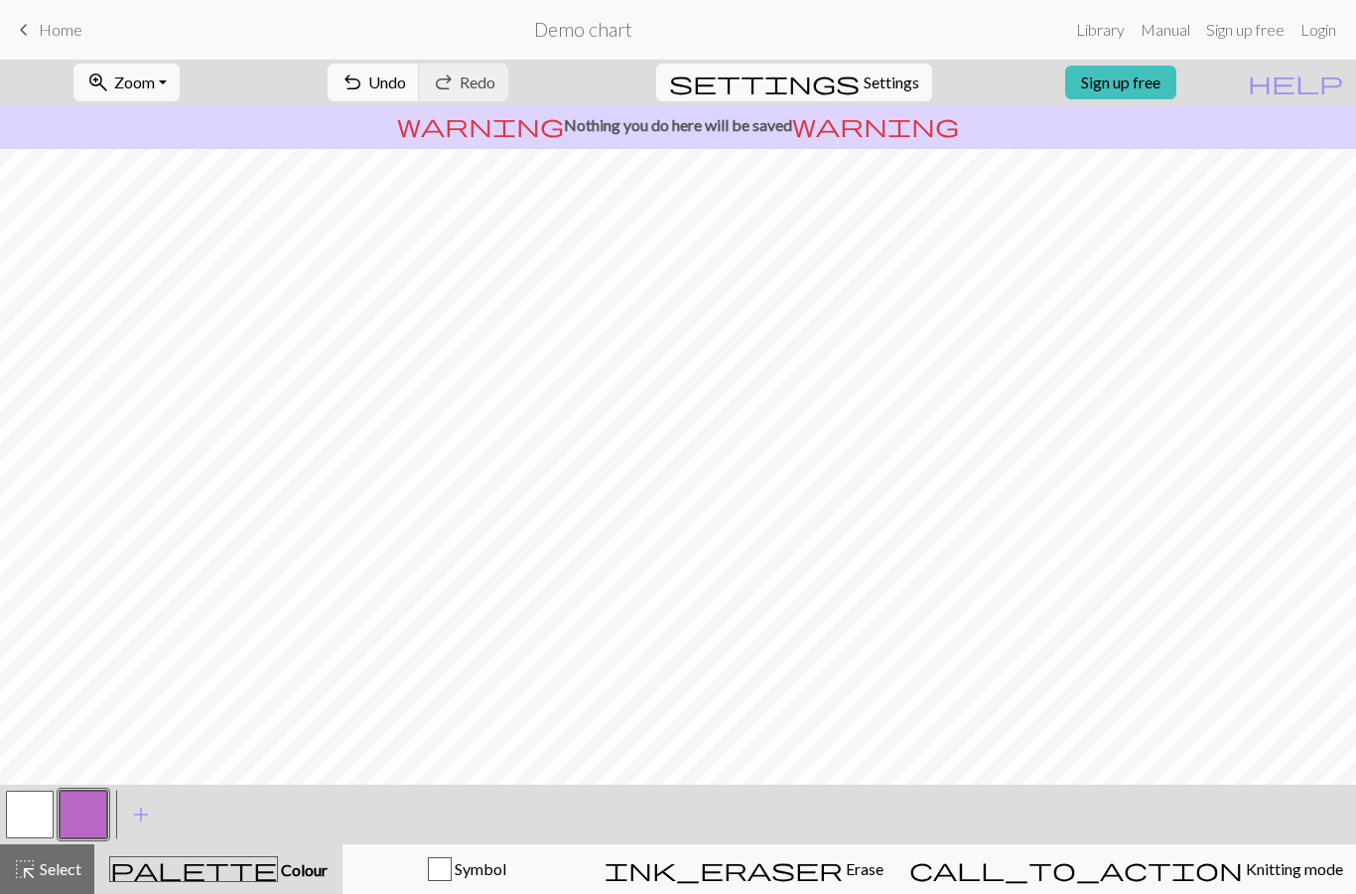
click at [20, 804] on button "button" at bounding box center [30, 814] width 48 height 48
click at [34, 814] on button "button" at bounding box center [30, 814] width 48 height 48
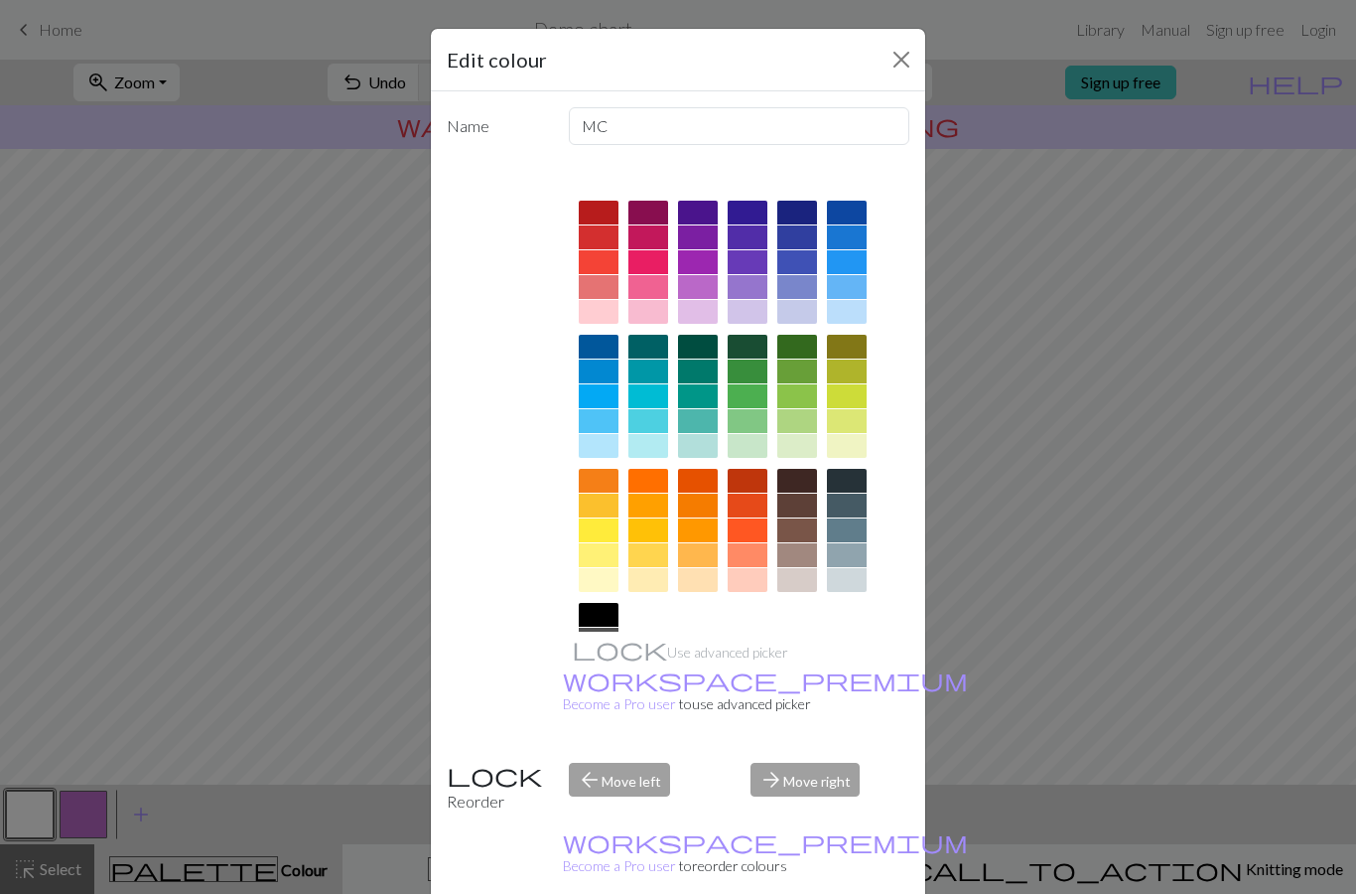
click at [1066, 600] on div "Edit colour Name MC Use advanced picker workspace_premium Become a Pro user to …" at bounding box center [678, 447] width 1356 height 894
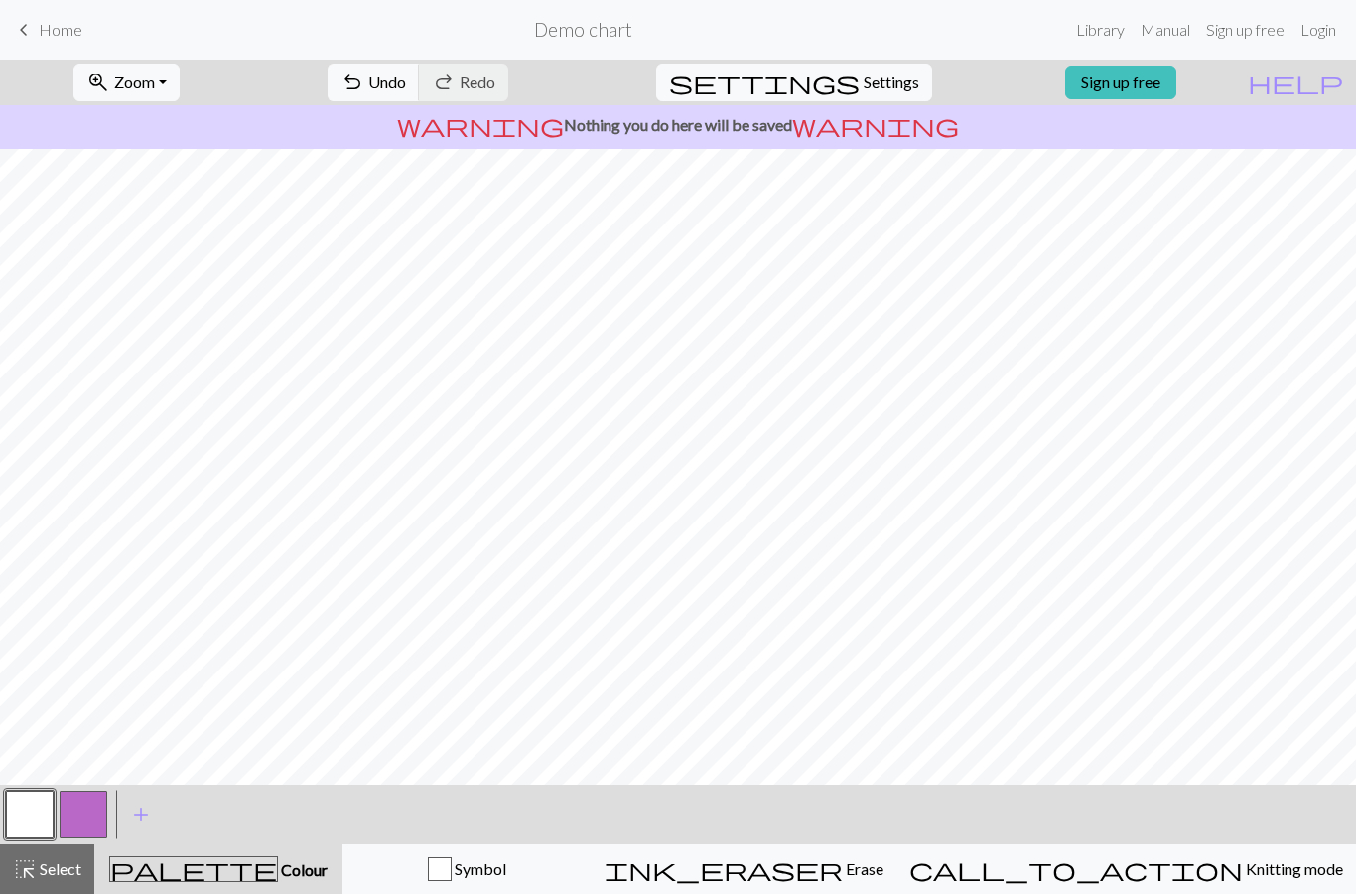
click at [97, 817] on button "button" at bounding box center [84, 814] width 48 height 48
click at [42, 809] on button "button" at bounding box center [30, 814] width 48 height 48
click at [100, 809] on button "button" at bounding box center [84, 814] width 48 height 48
click at [38, 803] on button "button" at bounding box center [30, 814] width 48 height 48
click at [89, 811] on button "button" at bounding box center [84, 814] width 48 height 48
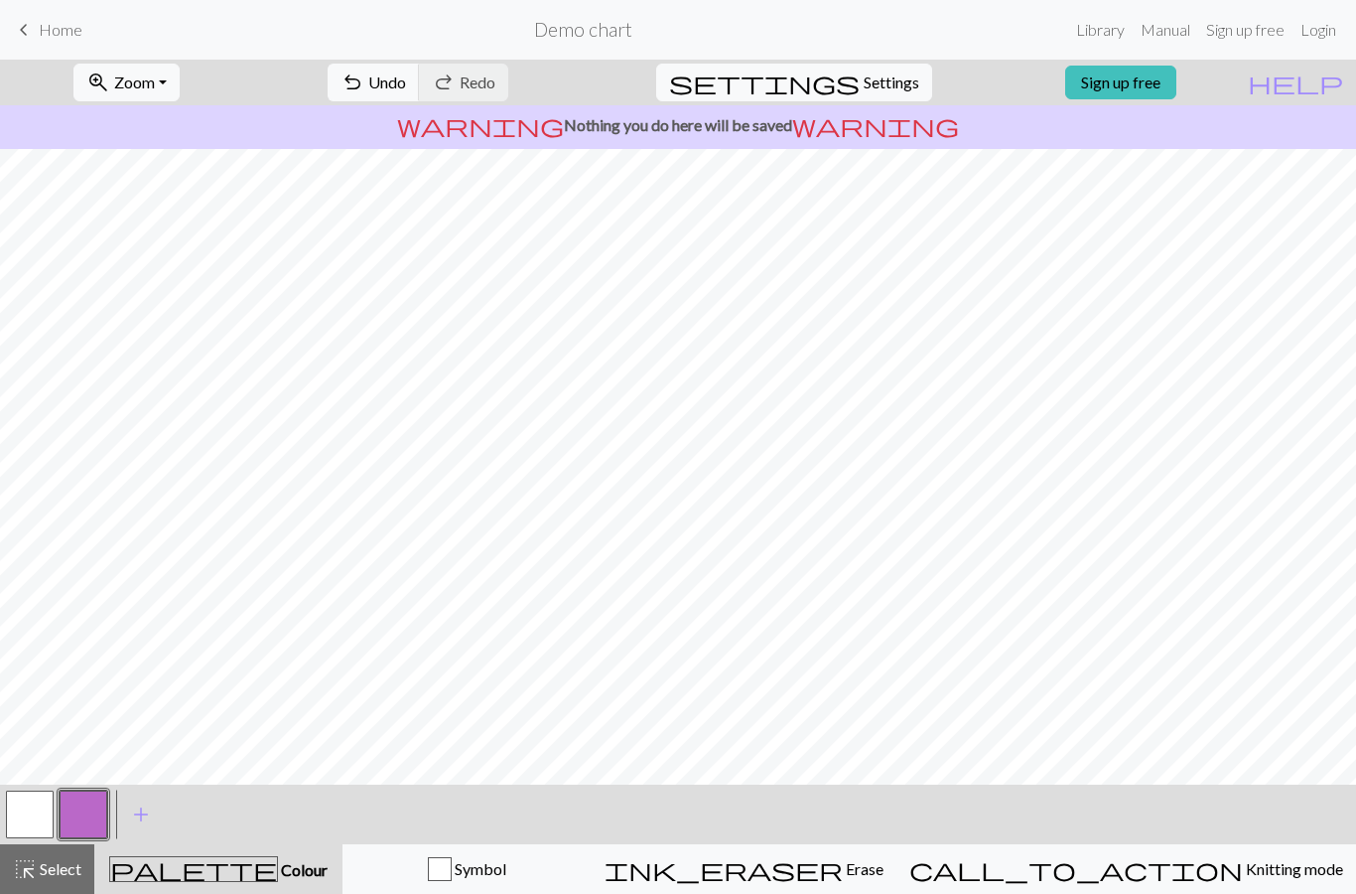
click at [42, 810] on button "button" at bounding box center [30, 814] width 48 height 48
click at [85, 821] on button "button" at bounding box center [84, 814] width 48 height 48
click at [35, 813] on button "button" at bounding box center [30, 814] width 48 height 48
click at [874, 77] on span "Settings" at bounding box center [892, 83] width 56 height 24
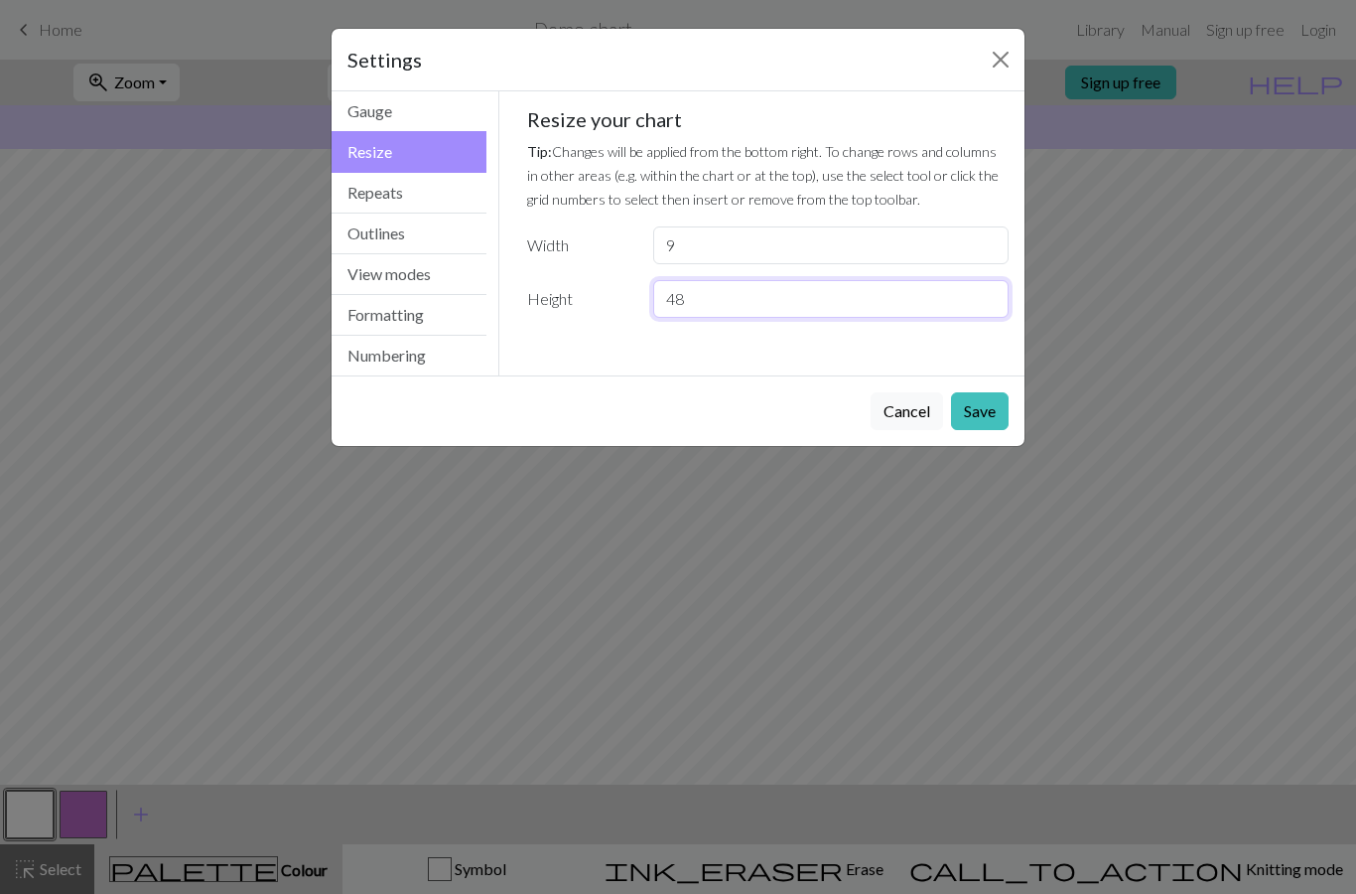
click at [690, 301] on input "48" at bounding box center [831, 299] width 356 height 38
click at [986, 420] on button "Save" at bounding box center [980, 411] width 58 height 38
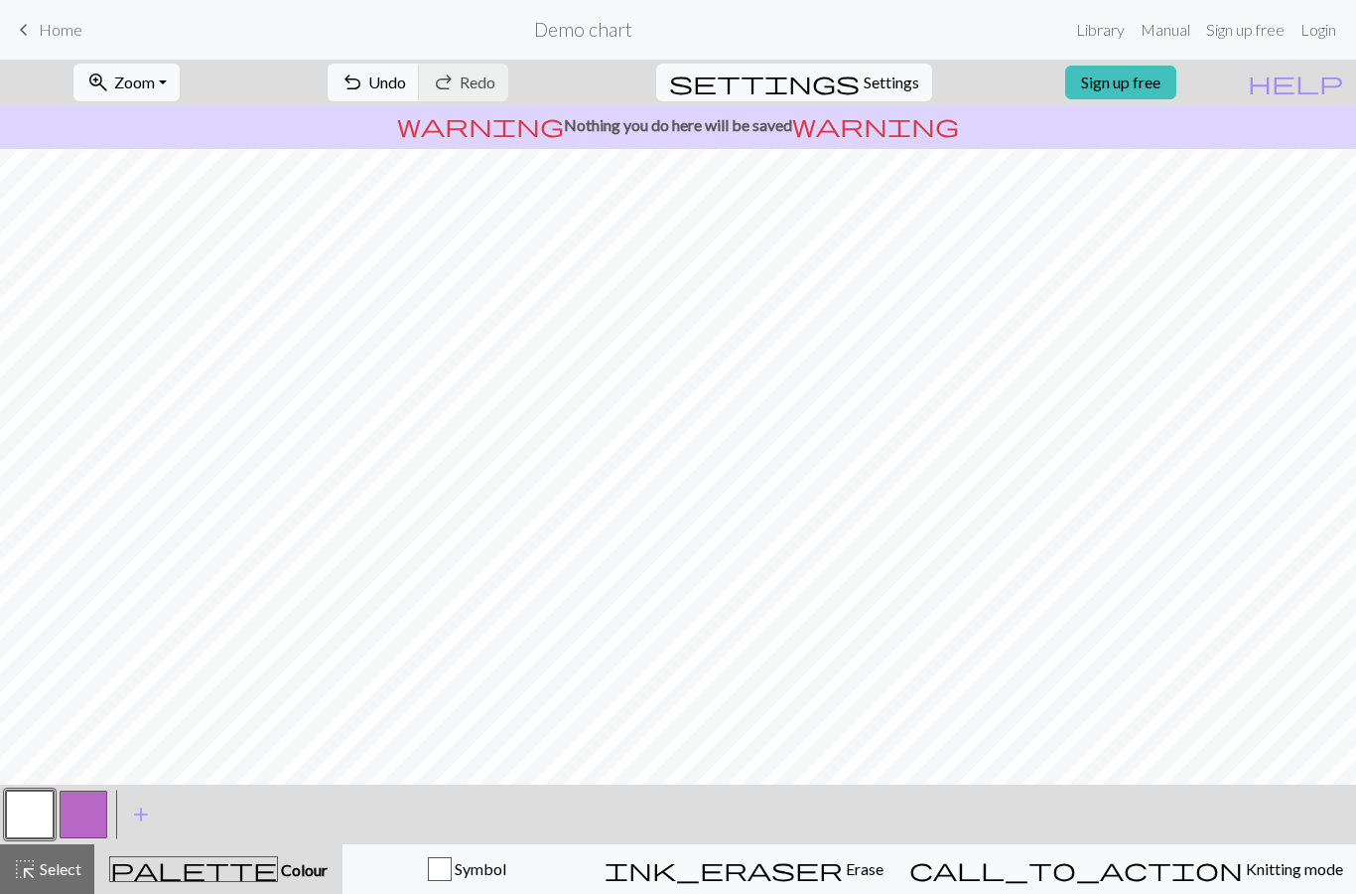
click at [862, 99] on button "settings Settings" at bounding box center [794, 83] width 276 height 38
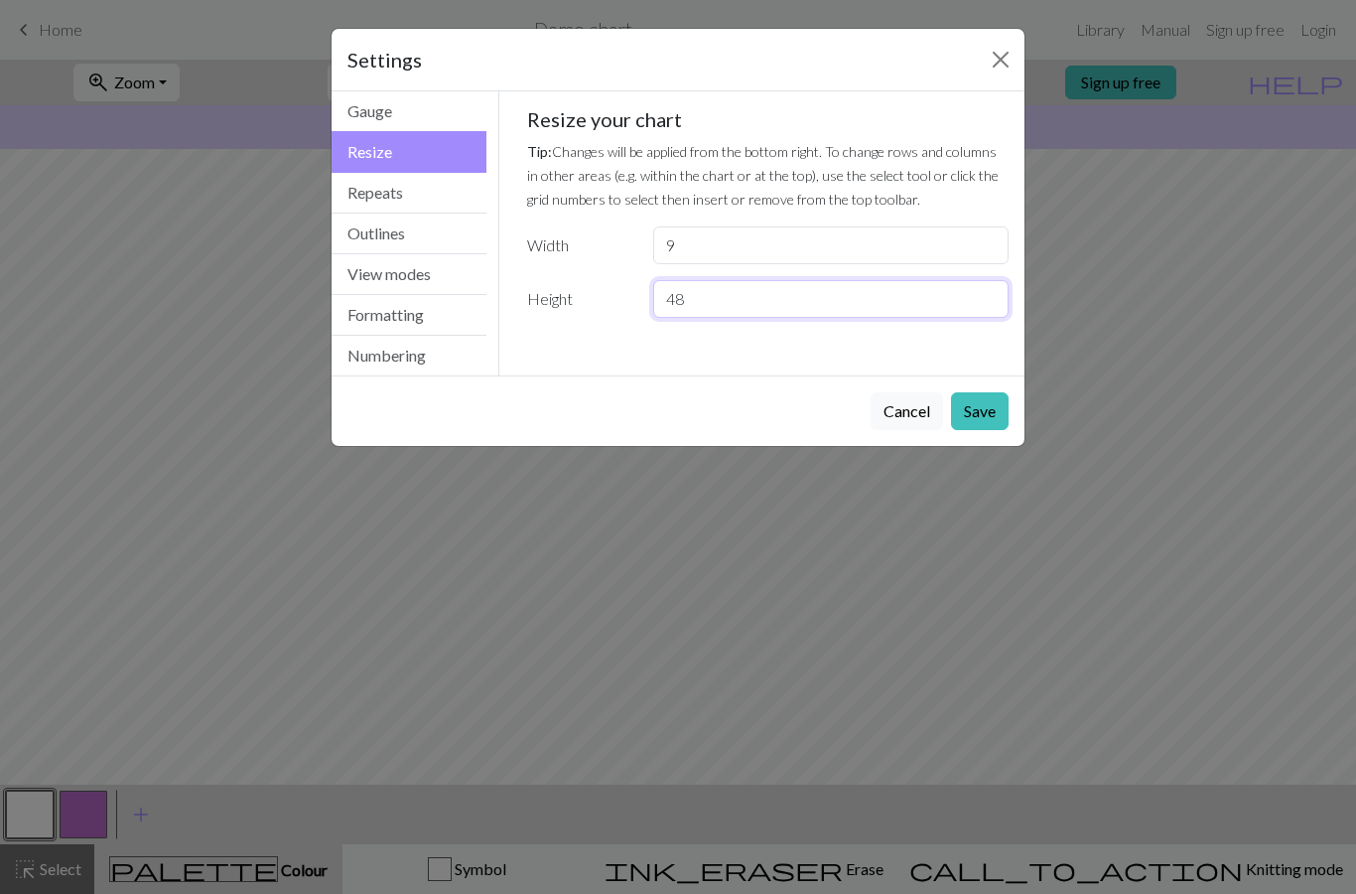
click at [694, 303] on input "48" at bounding box center [831, 299] width 356 height 38
type input "4"
type input "50"
click at [990, 413] on button "Save" at bounding box center [980, 411] width 58 height 38
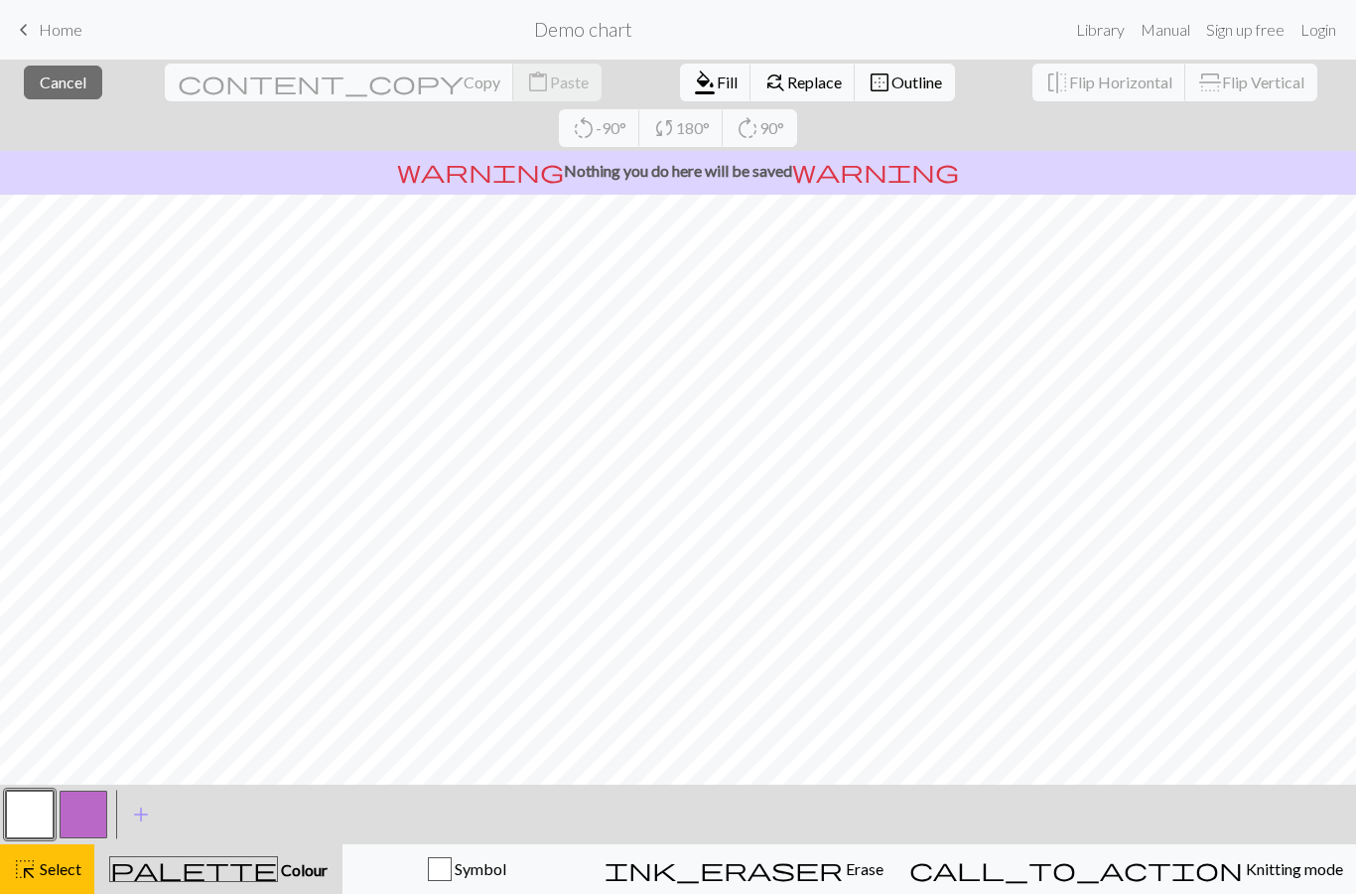
scroll to position [173, 0]
click at [76, 822] on button "button" at bounding box center [84, 814] width 48 height 48
click at [77, 92] on button "close Cancel" at bounding box center [63, 83] width 78 height 34
click at [71, 77] on span "Cancel" at bounding box center [63, 81] width 47 height 19
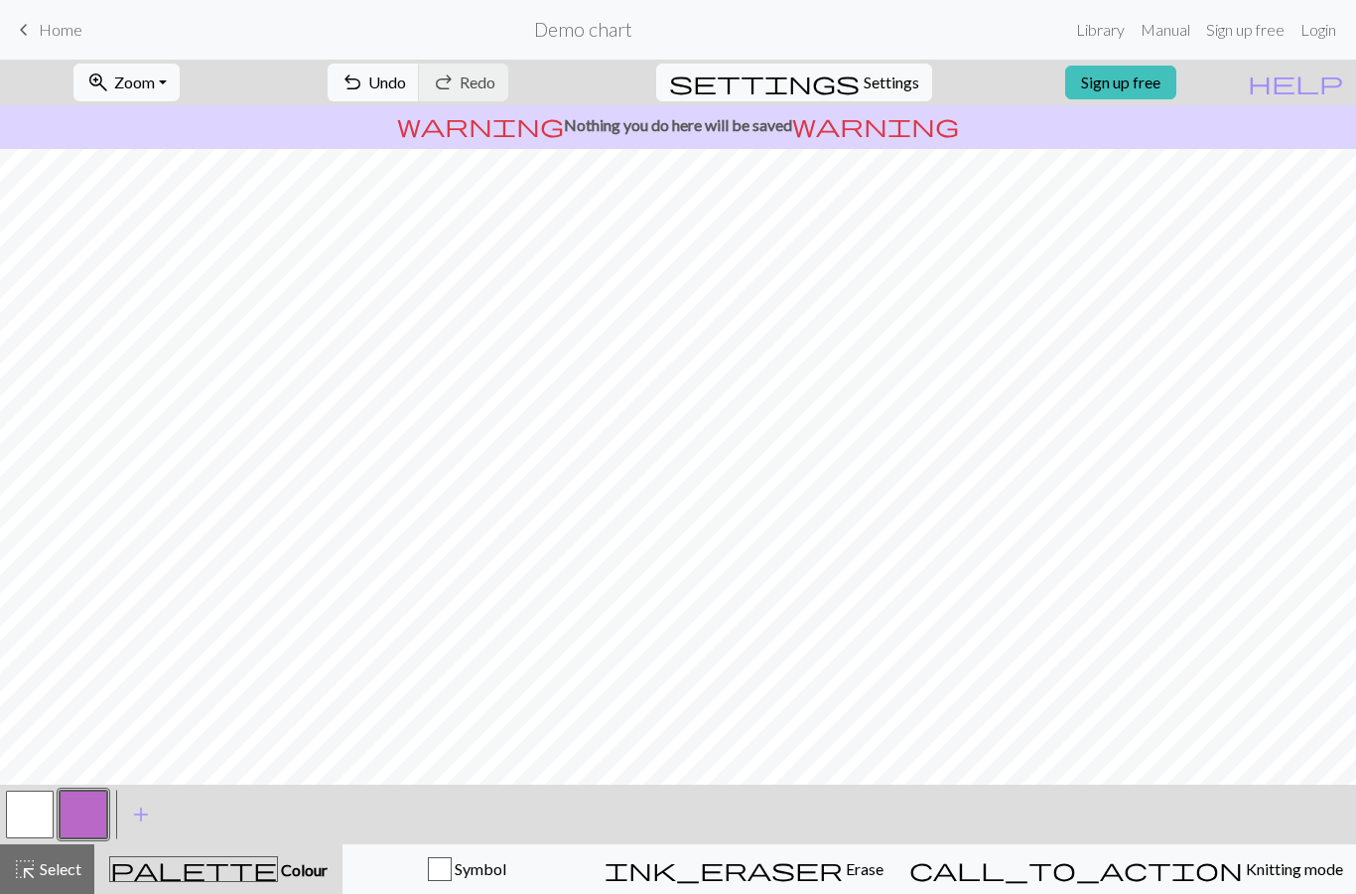
click at [77, 817] on button "button" at bounding box center [84, 814] width 48 height 48
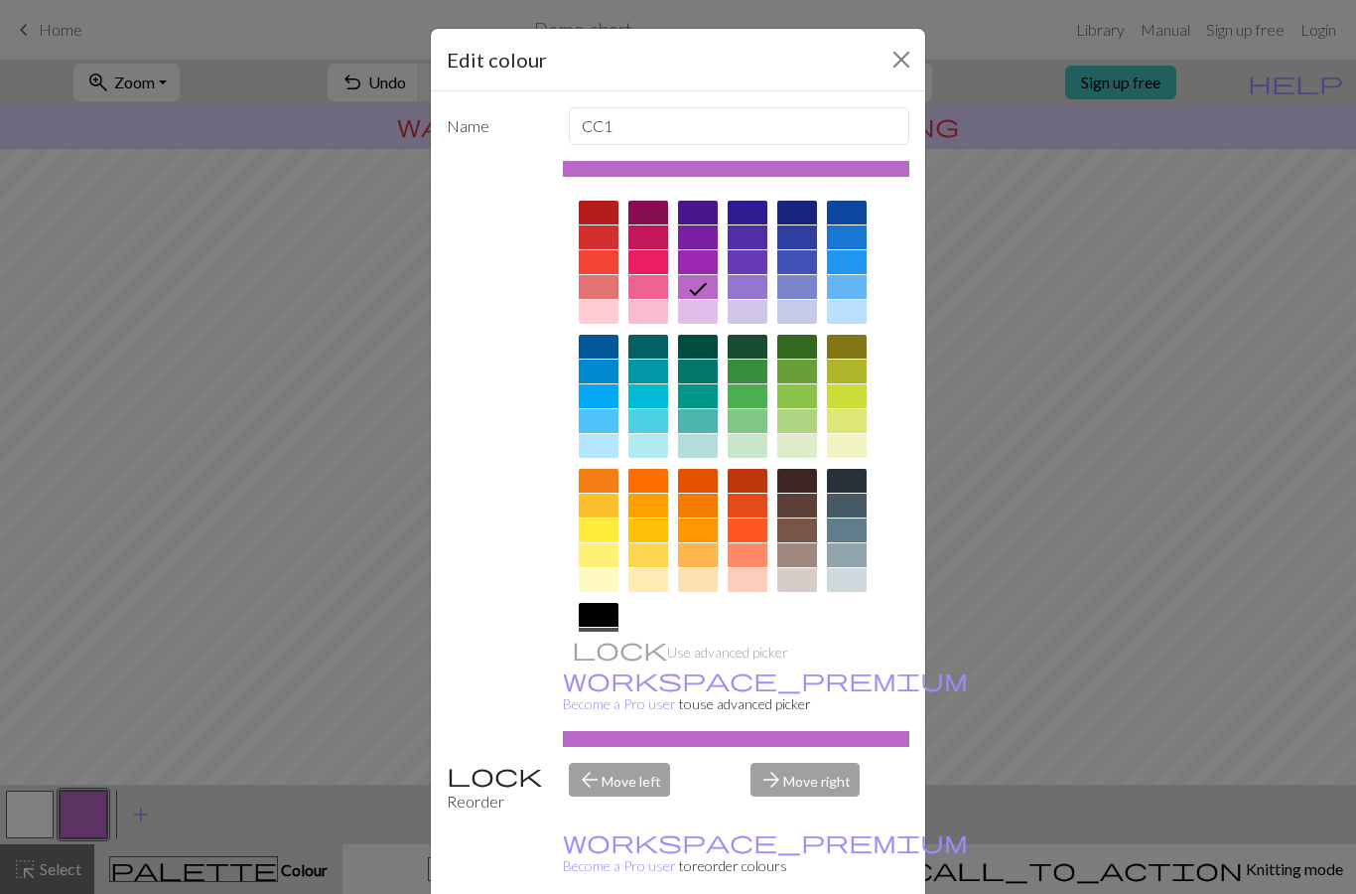
click at [1045, 611] on div "Edit colour Name CC1 Use advanced picker workspace_premium Become a Pro user to…" at bounding box center [678, 447] width 1356 height 894
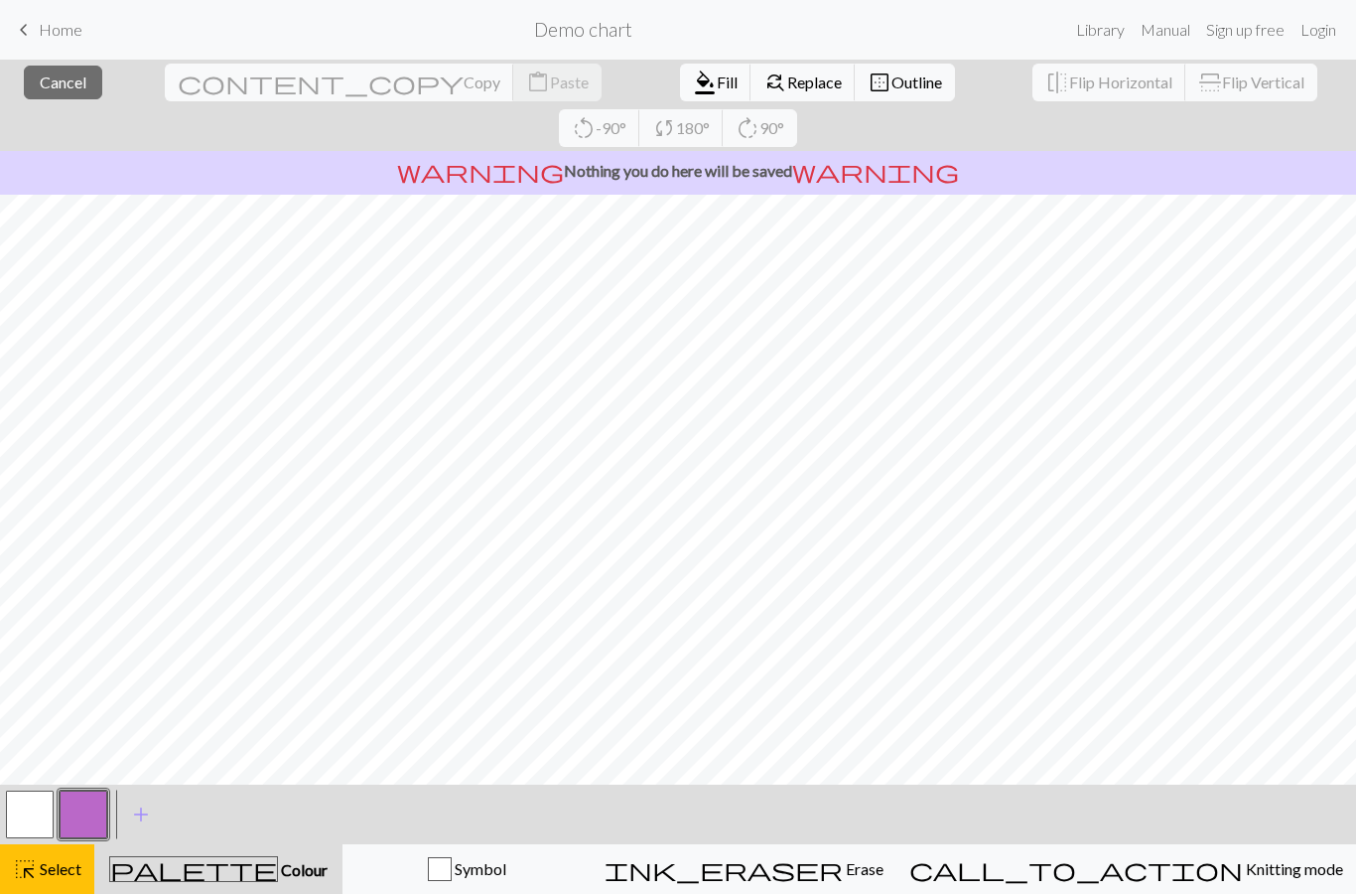
click at [59, 68] on button "close Cancel" at bounding box center [63, 83] width 78 height 34
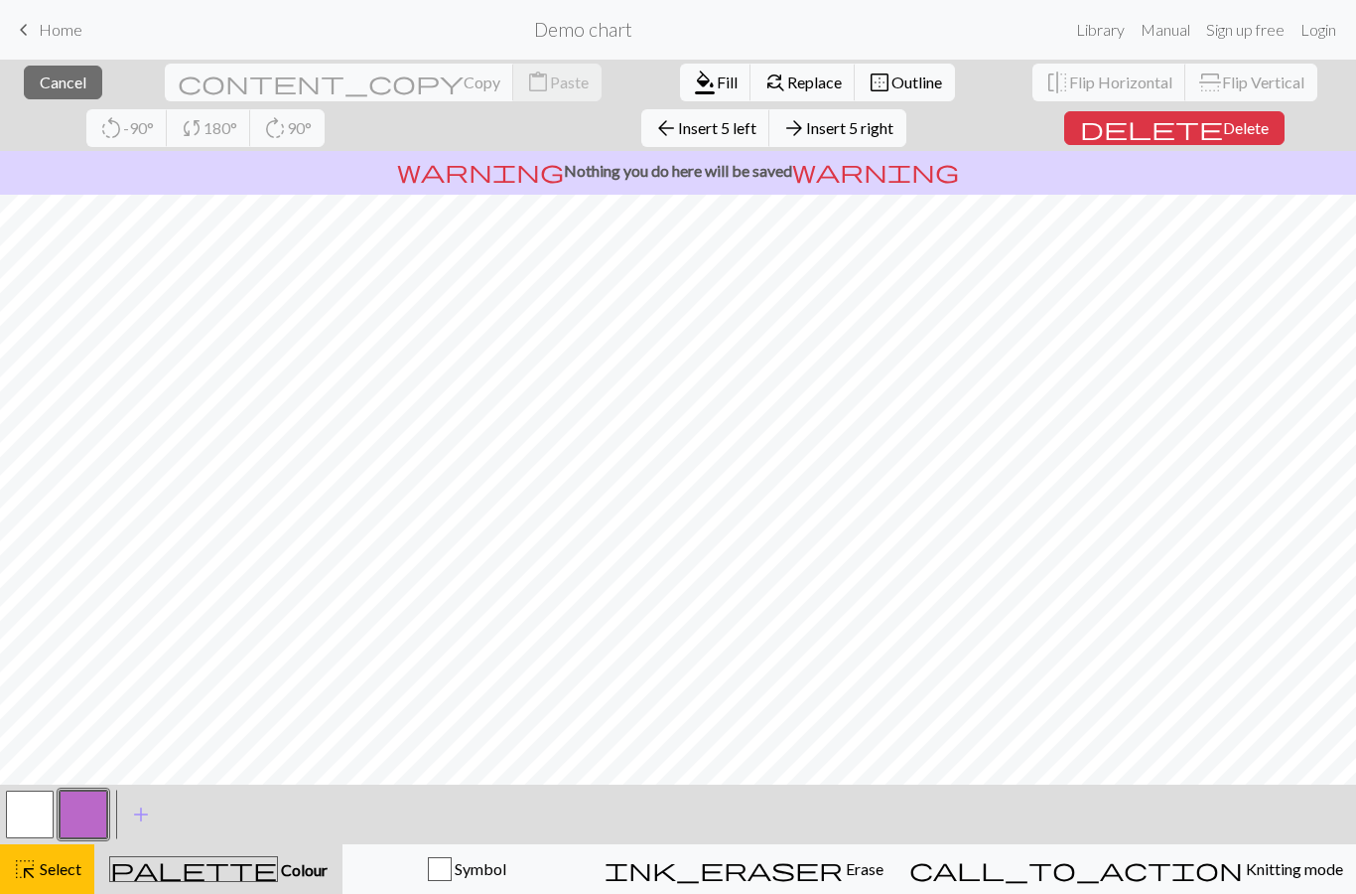
click at [56, 97] on button "close Cancel" at bounding box center [63, 83] width 78 height 34
click at [63, 92] on button "close Cancel" at bounding box center [63, 83] width 78 height 34
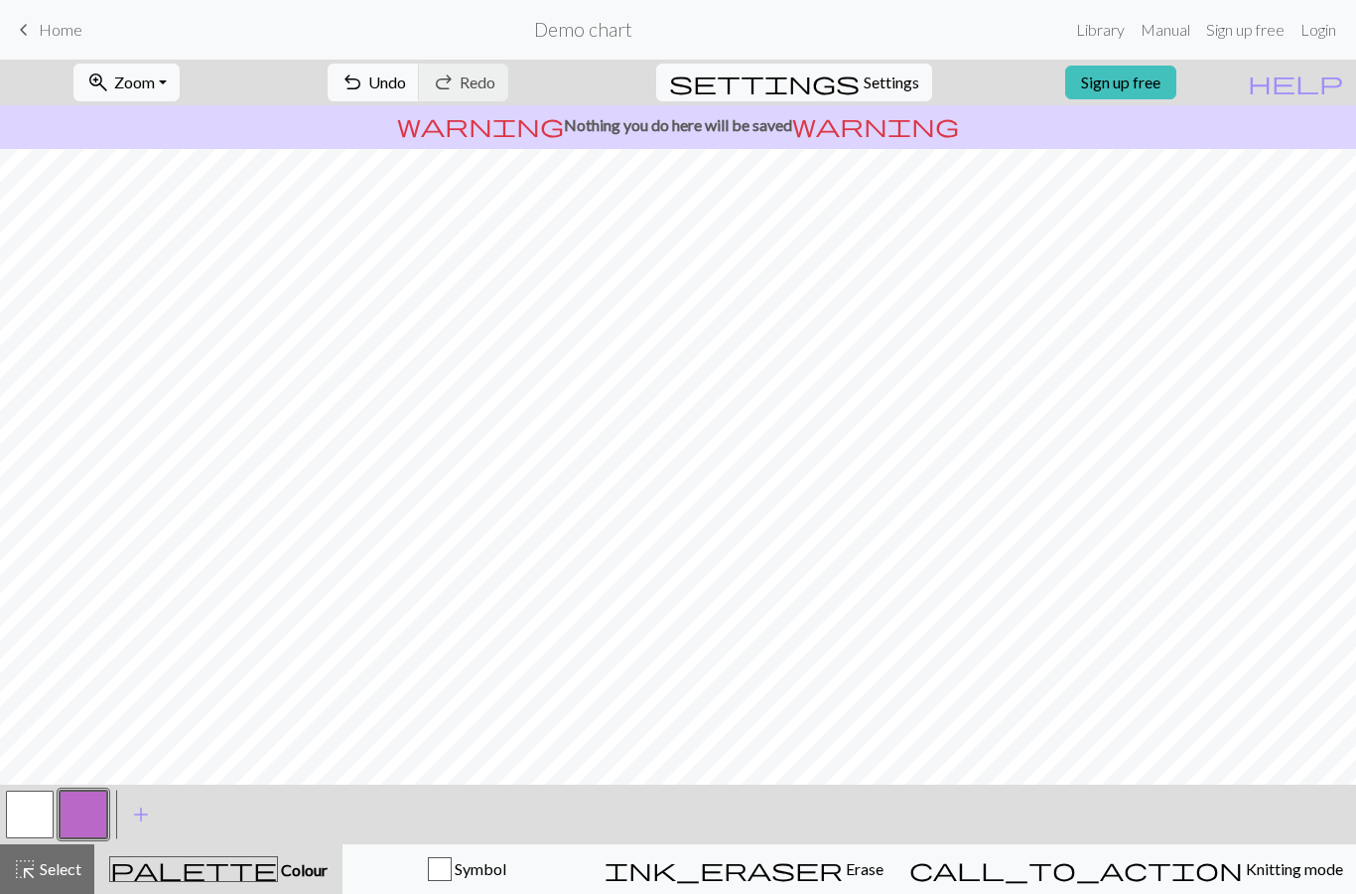
click at [91, 813] on button "button" at bounding box center [84, 814] width 48 height 48
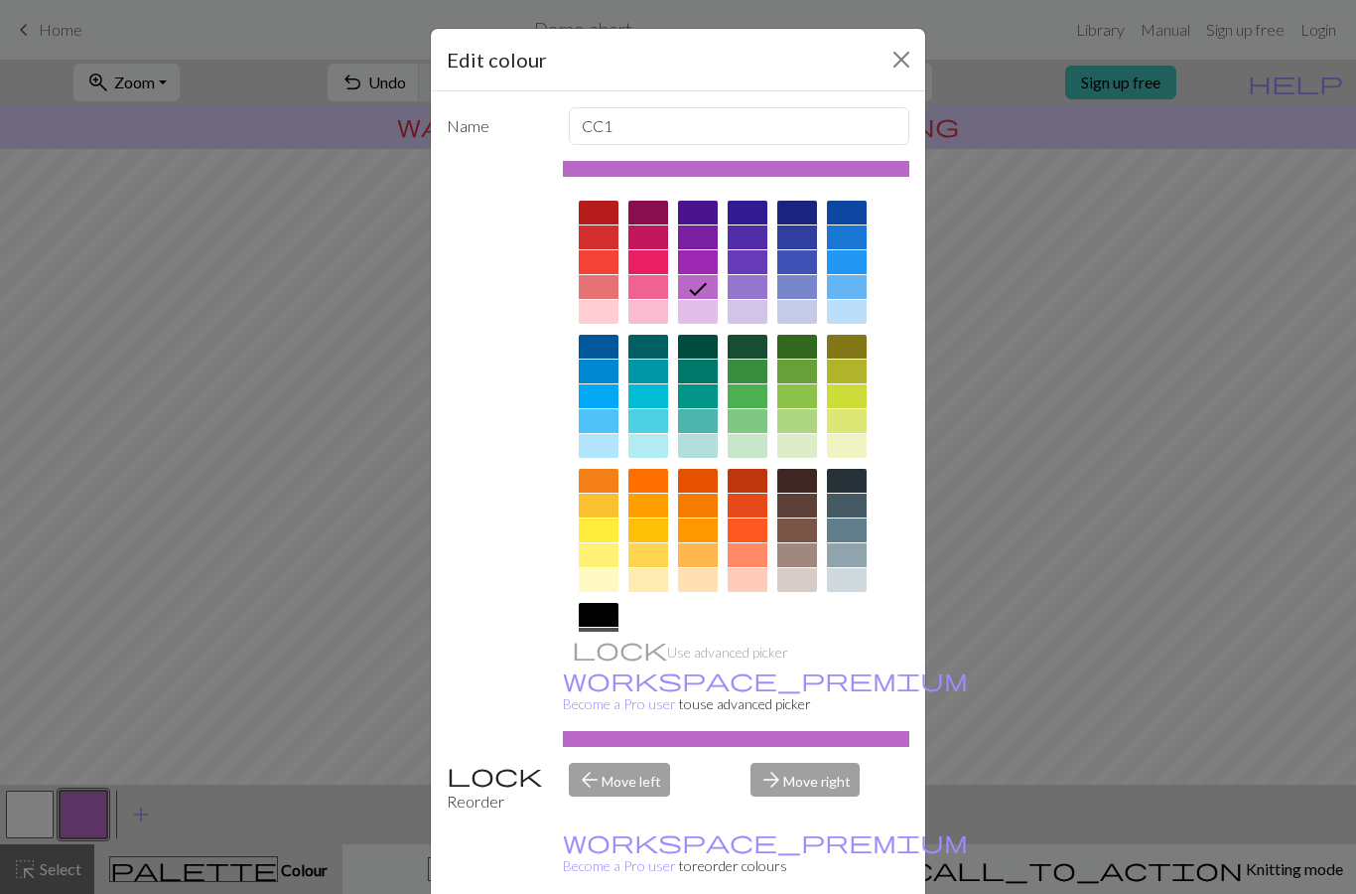
click at [1004, 660] on div "Edit colour Name CC1 Use advanced picker workspace_premium Become a Pro user to…" at bounding box center [678, 447] width 1356 height 894
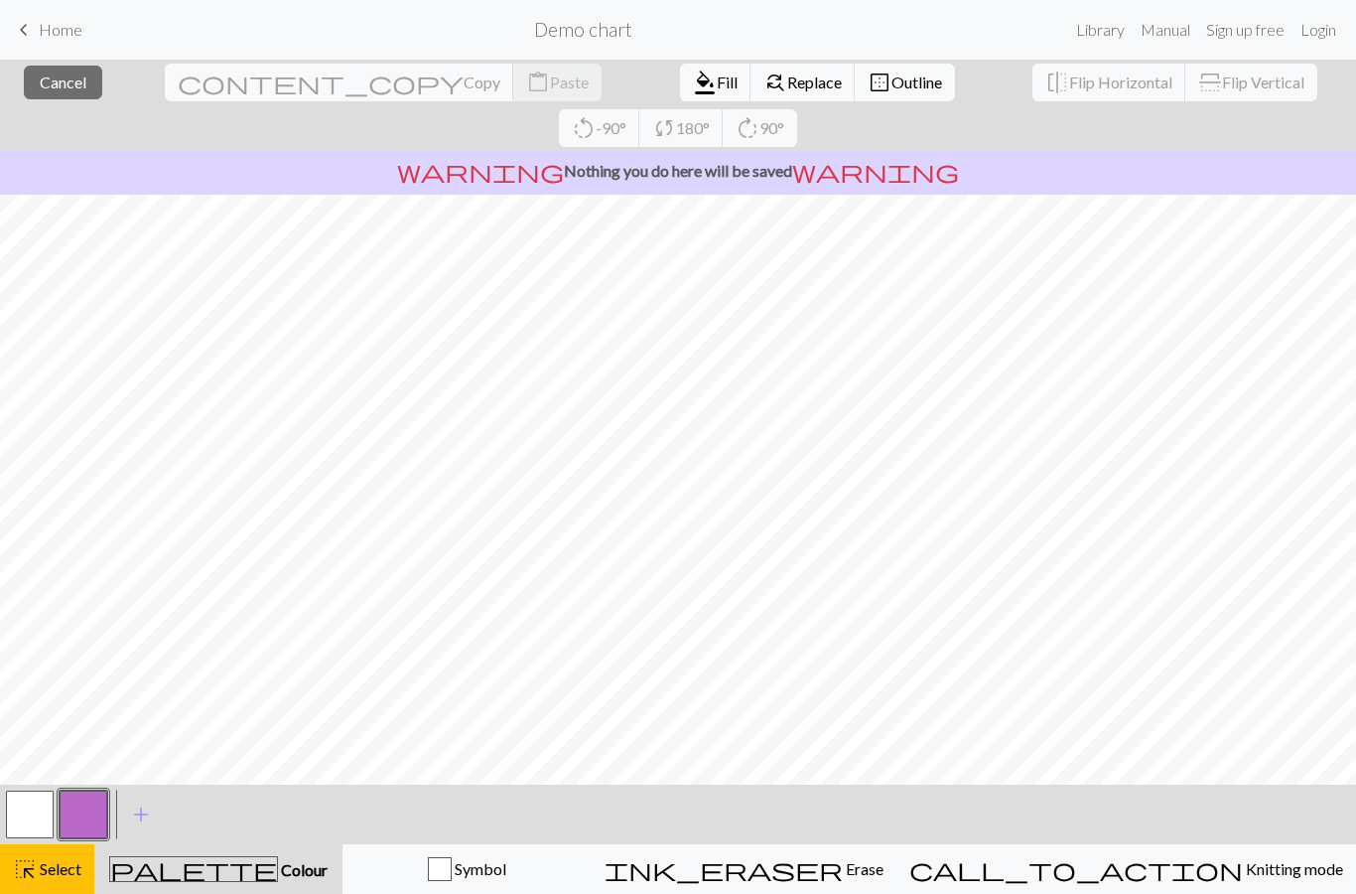
click at [47, 86] on span "Cancel" at bounding box center [63, 81] width 47 height 19
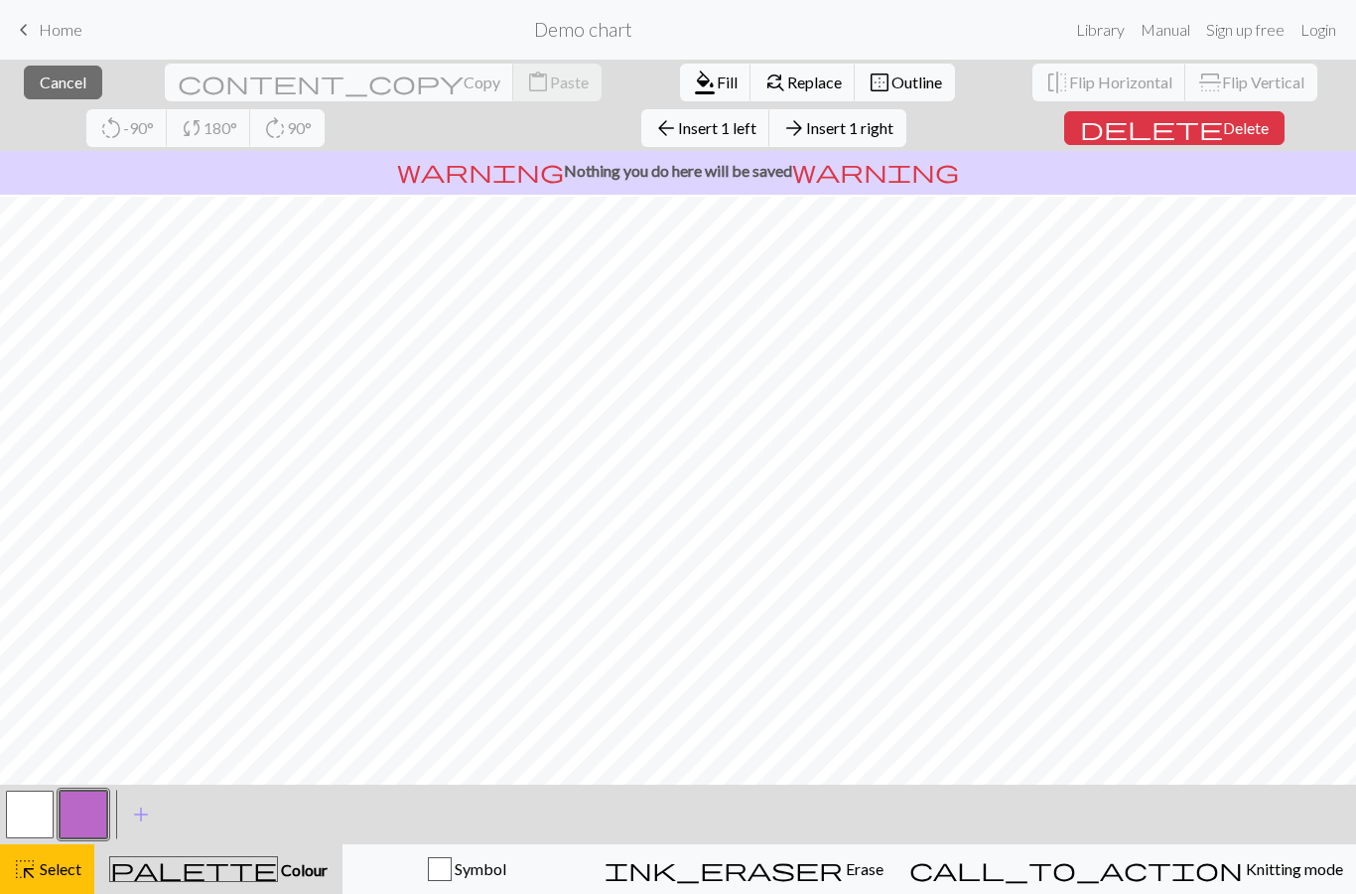
scroll to position [371, 0]
click at [89, 822] on button "button" at bounding box center [84, 814] width 48 height 48
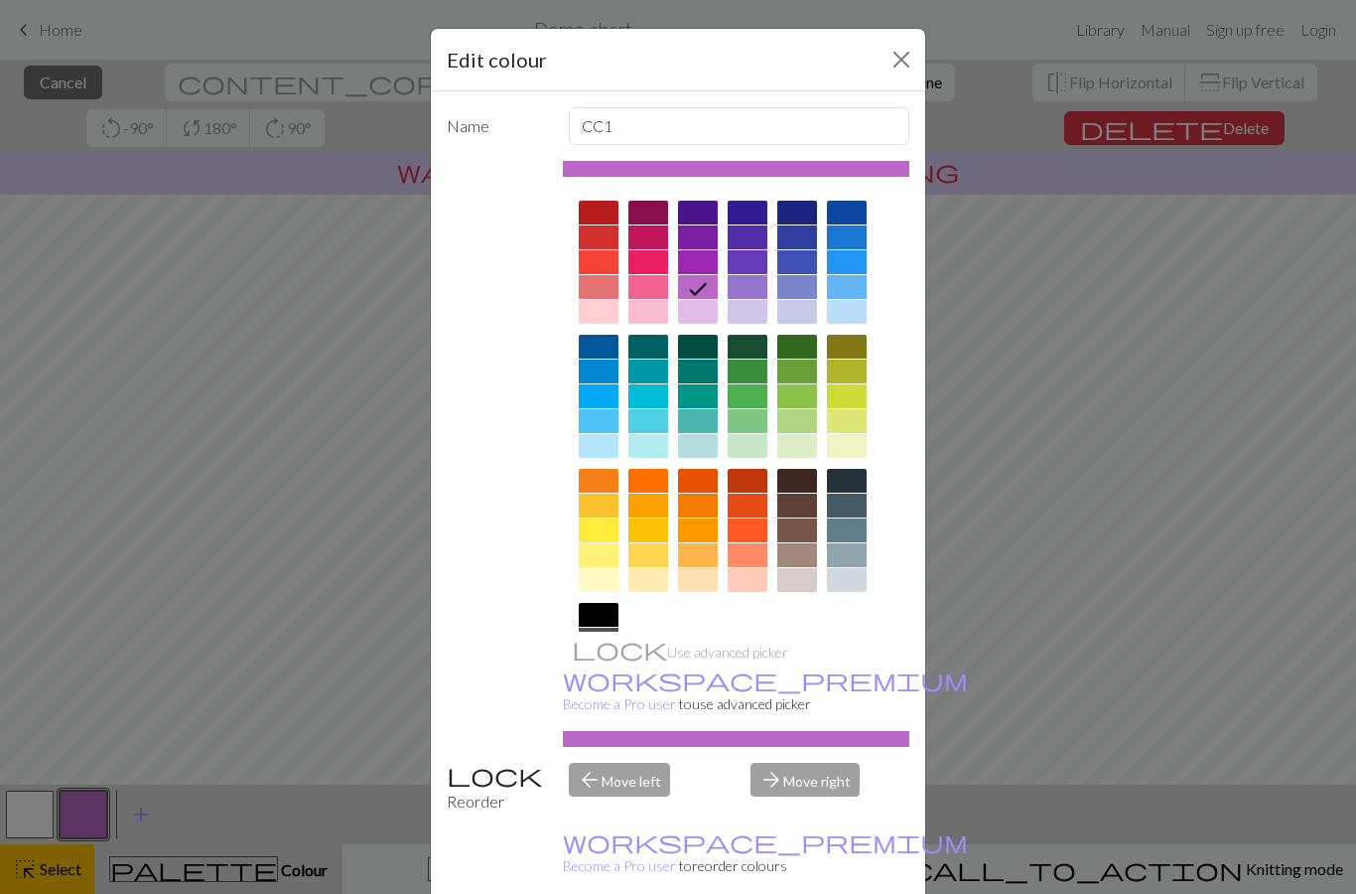
click at [898, 71] on button "Close" at bounding box center [902, 60] width 32 height 32
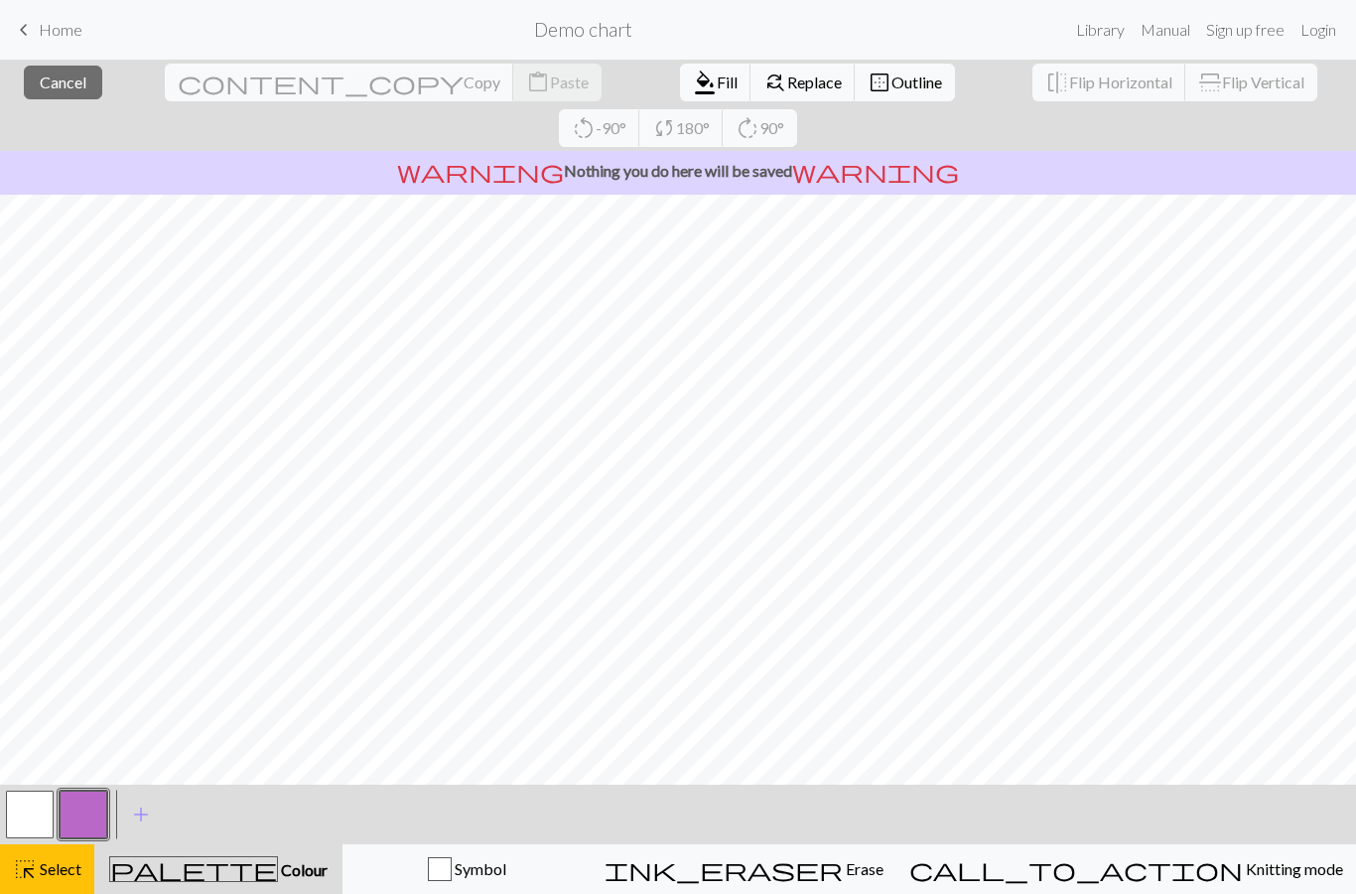
click at [62, 81] on span "Cancel" at bounding box center [63, 81] width 47 height 19
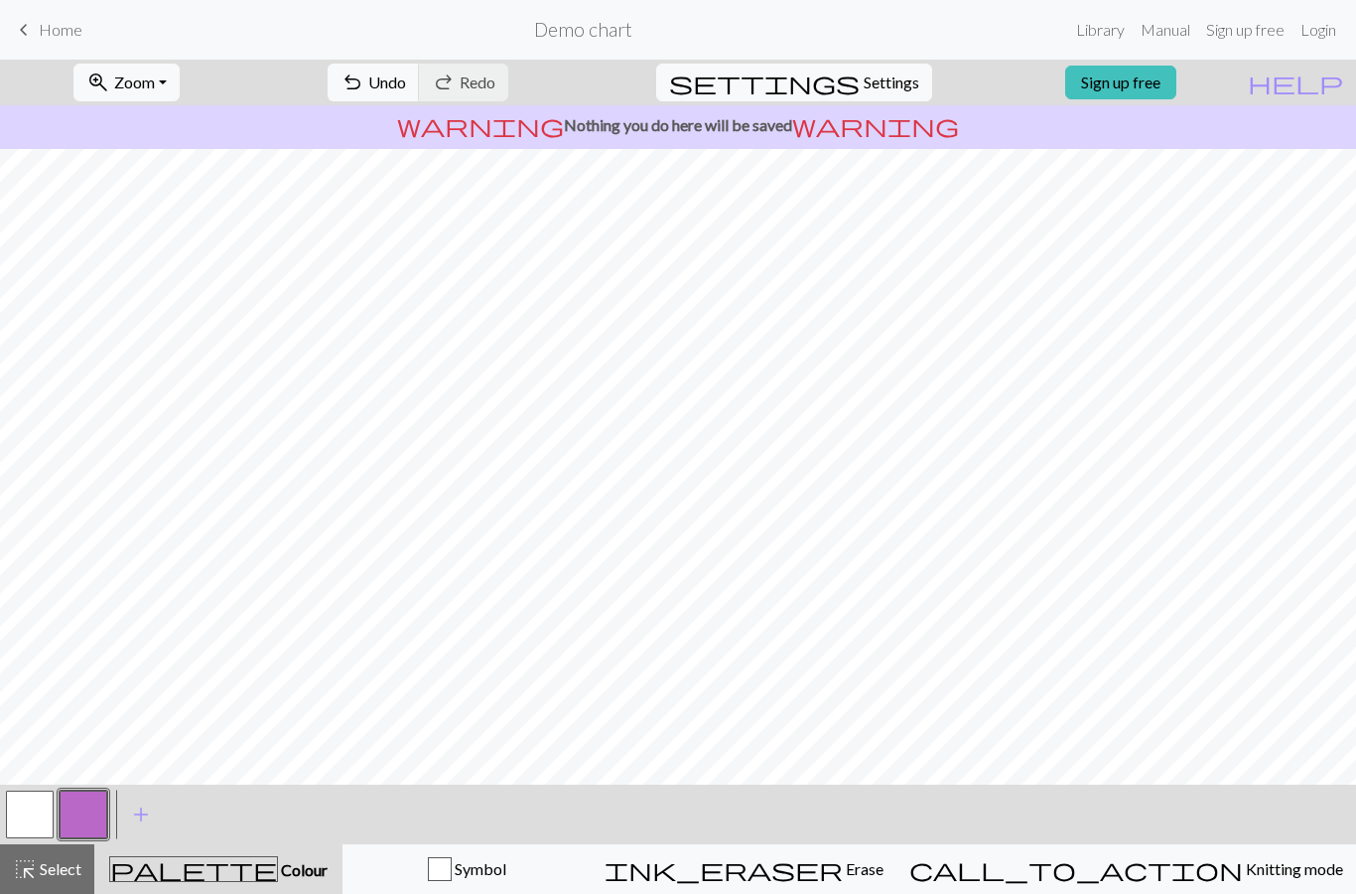
scroll to position [540, 0]
click at [45, 811] on button "button" at bounding box center [30, 814] width 48 height 48
click at [26, 808] on button "button" at bounding box center [30, 814] width 48 height 48
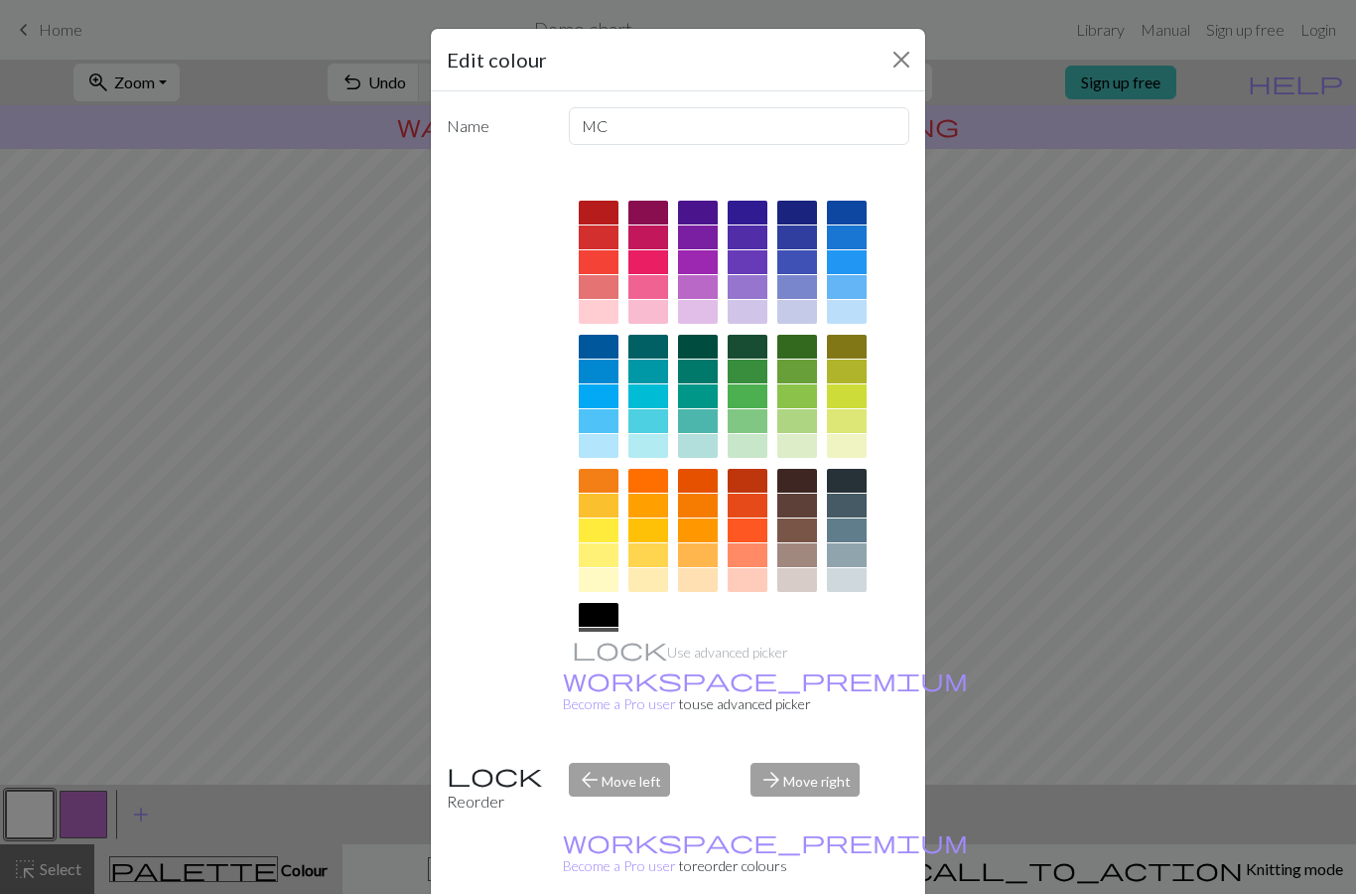
click at [1013, 531] on div "Edit colour Name MC Use advanced picker workspace_premium Become a Pro user to …" at bounding box center [678, 447] width 1356 height 894
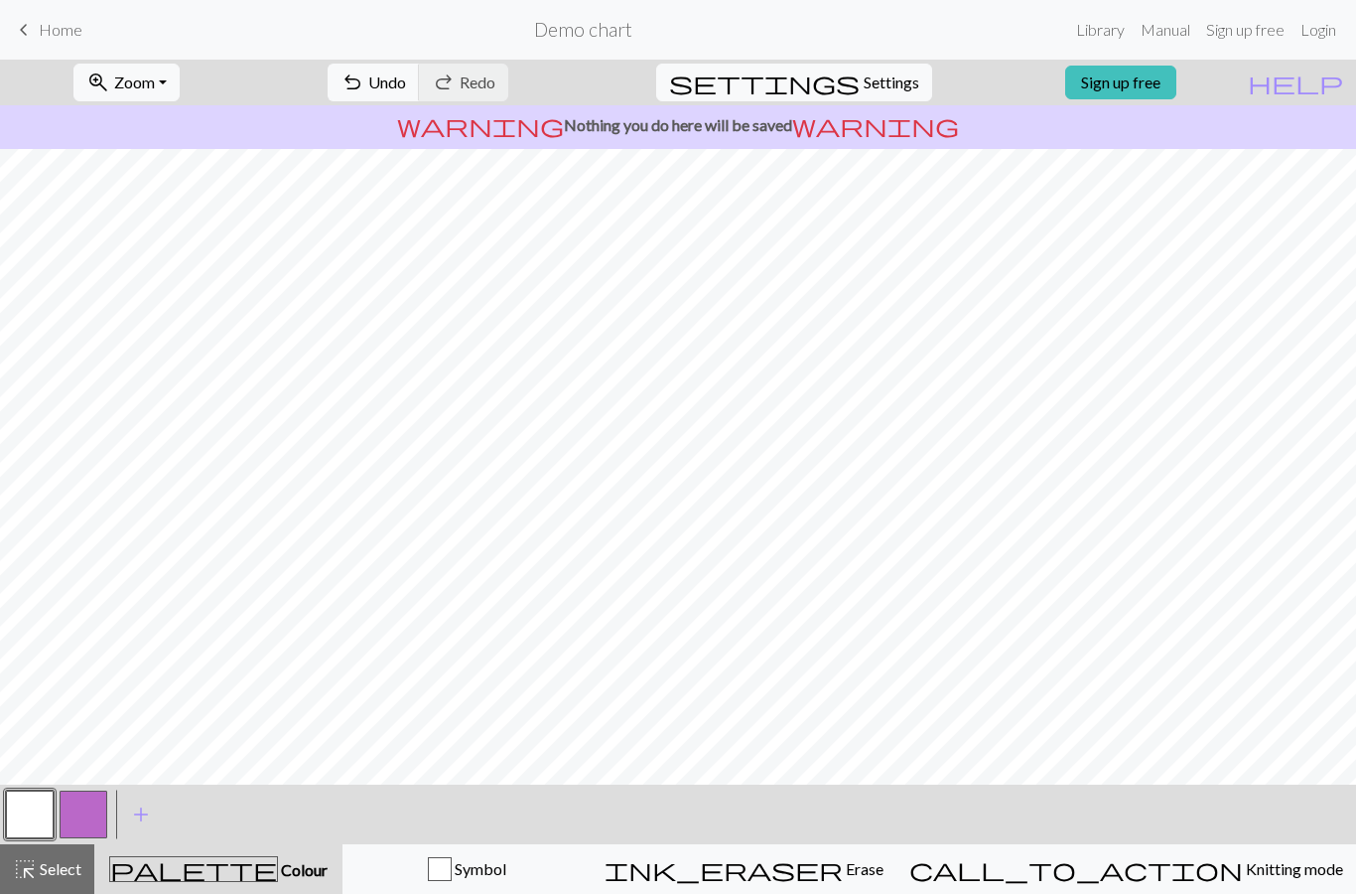
click at [101, 809] on button "button" at bounding box center [84, 814] width 48 height 48
click at [35, 813] on button "button" at bounding box center [30, 814] width 48 height 48
click at [77, 828] on button "button" at bounding box center [84, 814] width 48 height 48
click at [17, 817] on button "button" at bounding box center [30, 814] width 48 height 48
click at [89, 818] on button "button" at bounding box center [84, 814] width 48 height 48
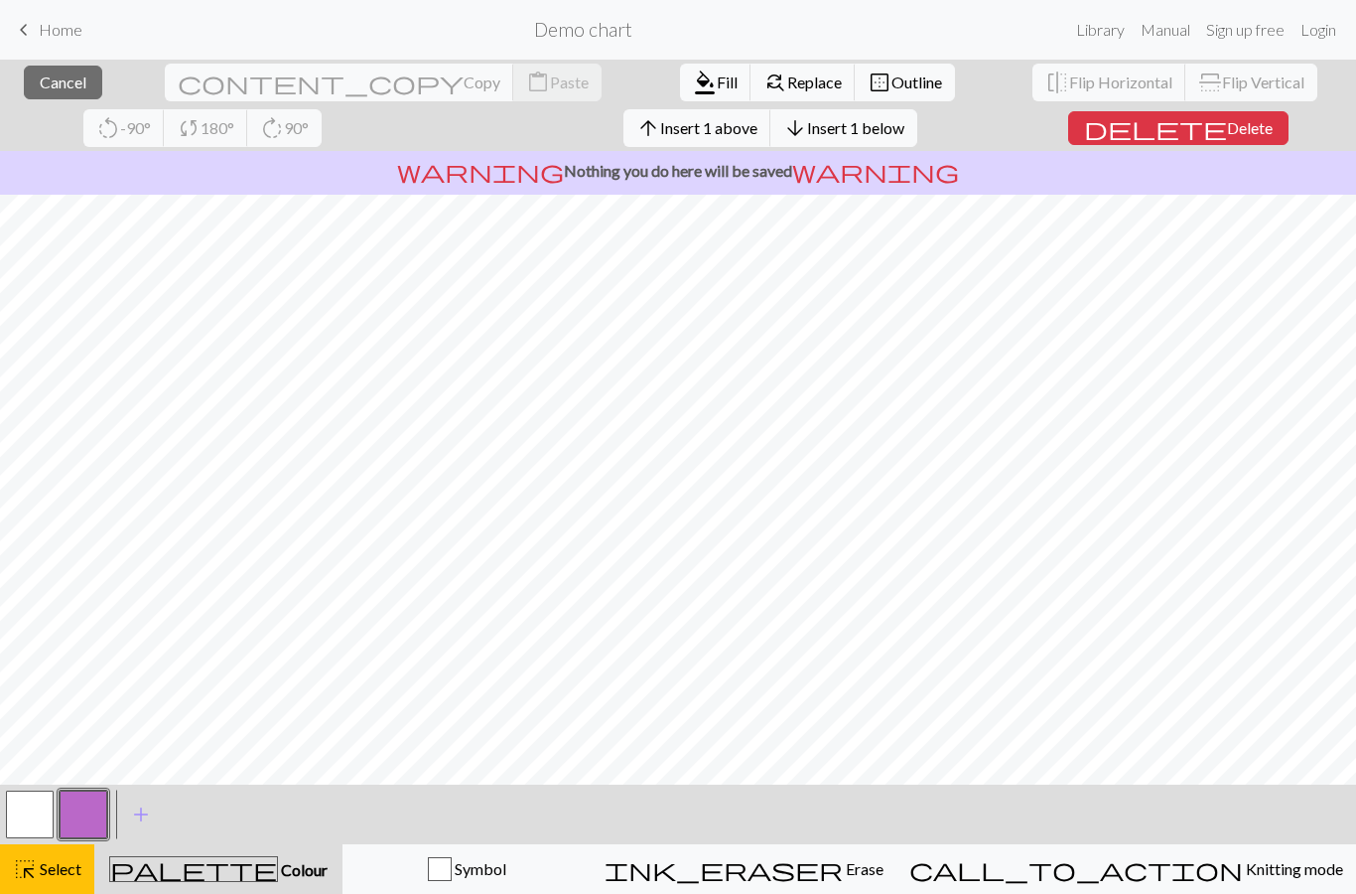
scroll to position [0, 0]
click at [52, 90] on span "Cancel" at bounding box center [63, 81] width 47 height 19
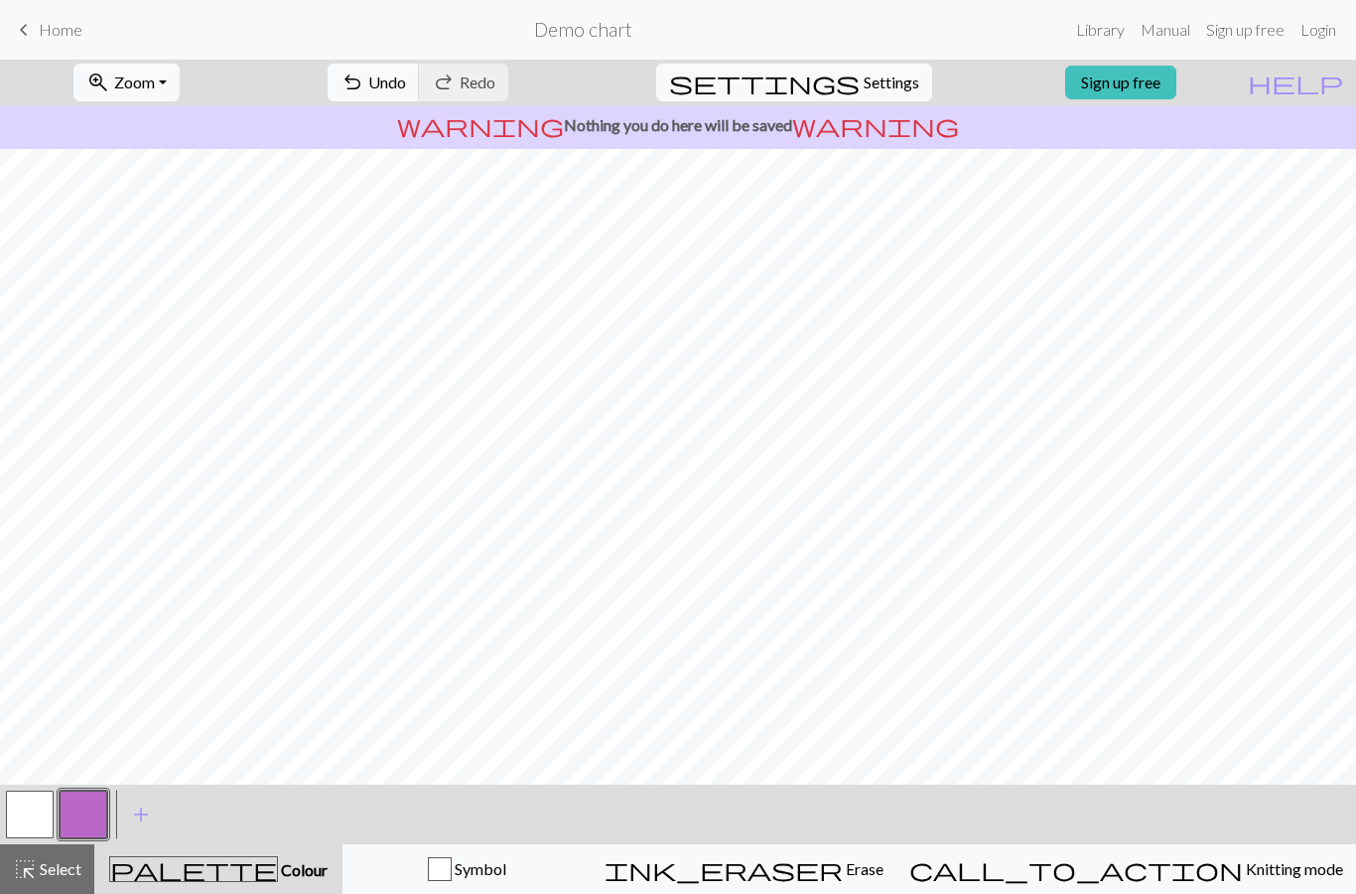
click at [871, 81] on span "Settings" at bounding box center [892, 83] width 56 height 24
select select "aran"
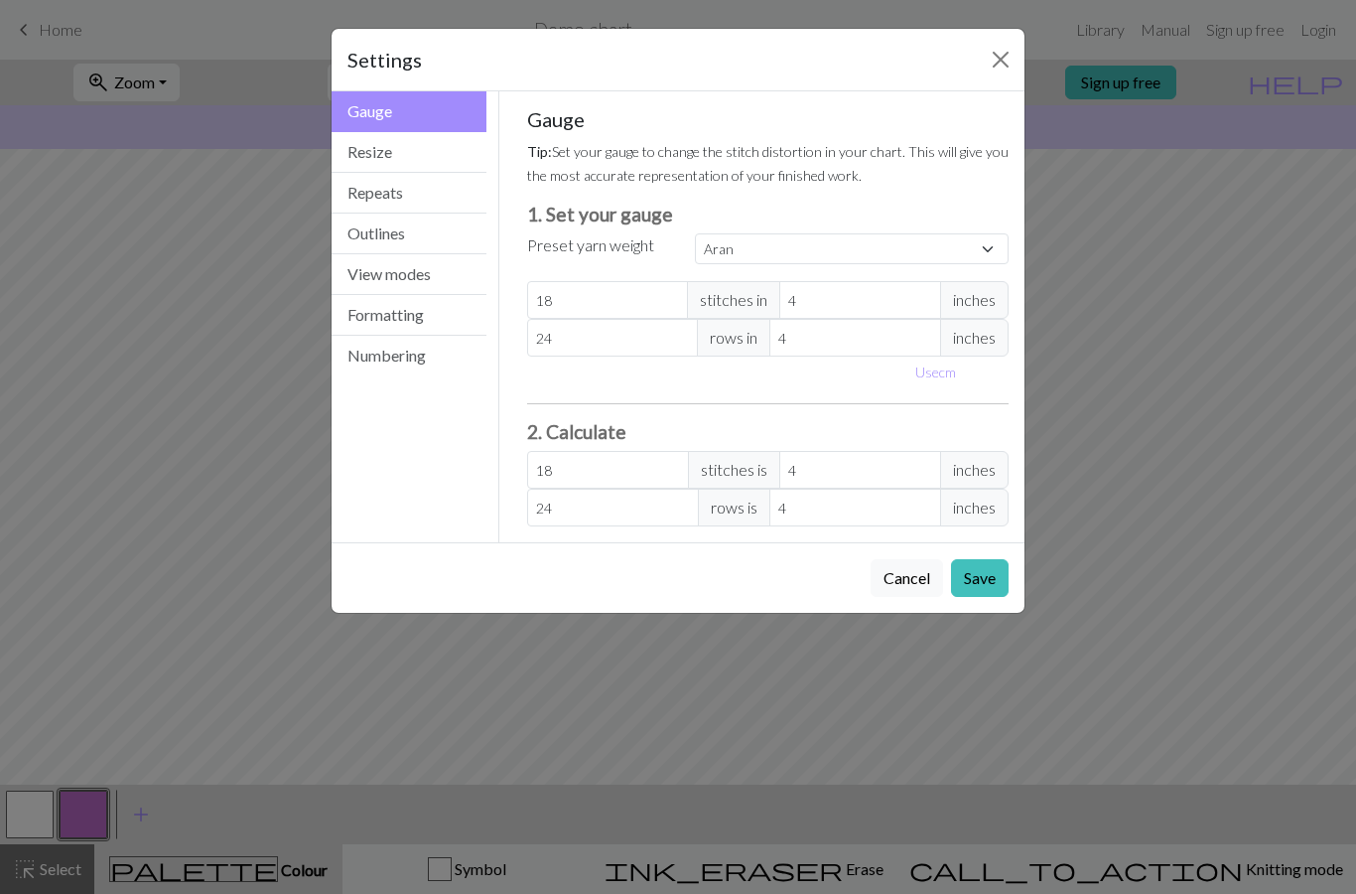
click at [448, 148] on button "Resize" at bounding box center [409, 152] width 155 height 41
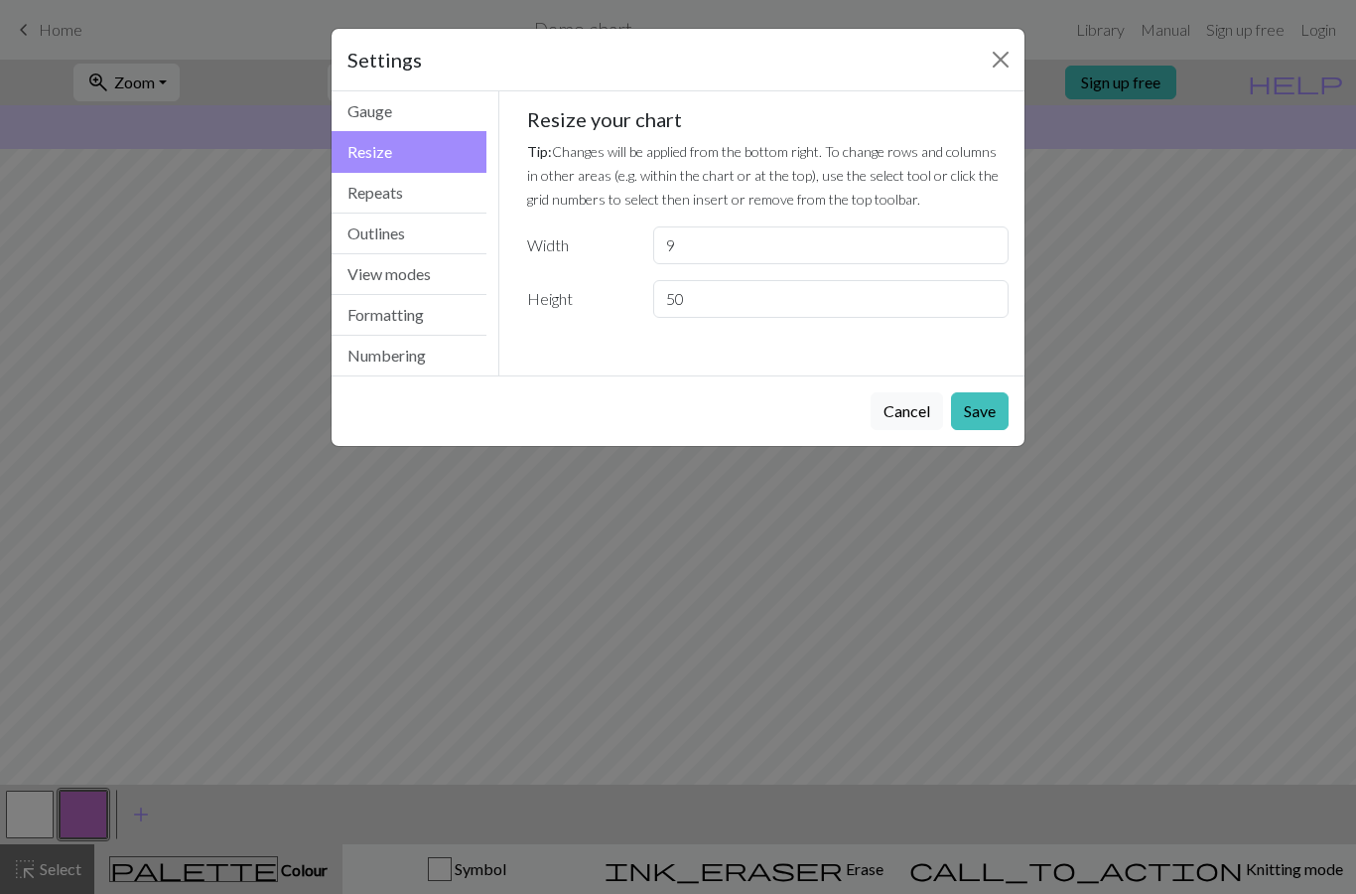
click at [905, 421] on button "Cancel" at bounding box center [907, 411] width 72 height 38
